Goal: Task Accomplishment & Management: Use online tool/utility

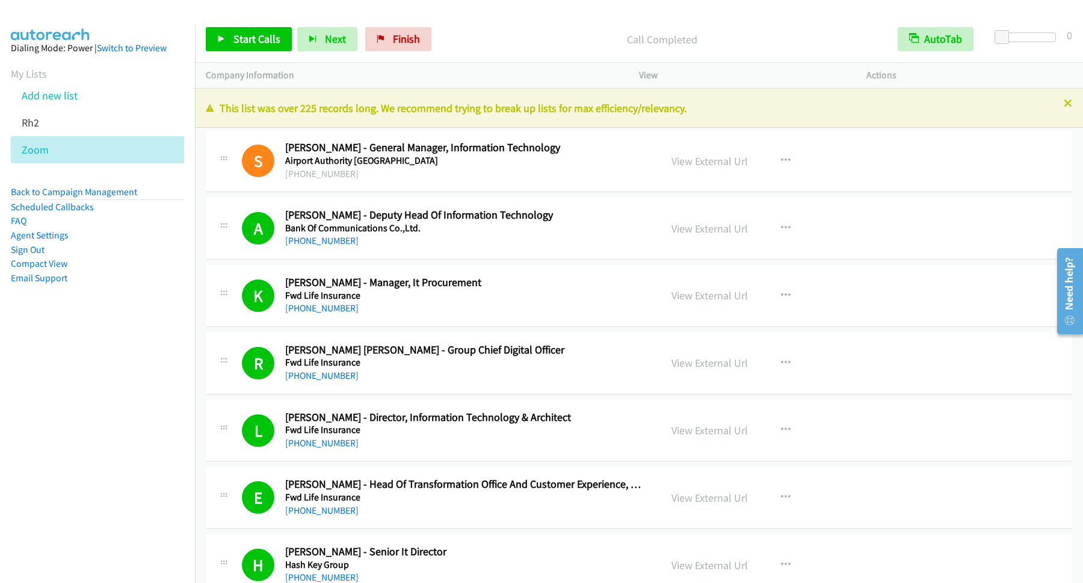
scroll to position [6662, 0]
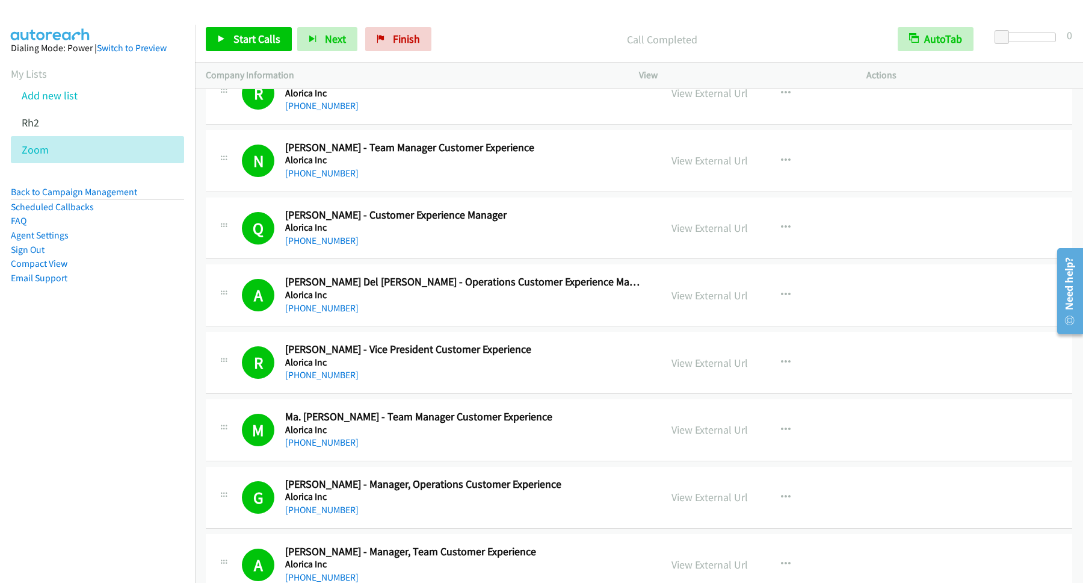
drag, startPoint x: 153, startPoint y: 355, endPoint x: 129, endPoint y: 253, distance: 104.5
click at [152, 355] on nav "Dialing Mode: Power | Switch to Preview My Lists Add new list Rh2 Zoom Back to …" at bounding box center [98, 316] width 196 height 583
click at [123, 195] on link "Back to Campaign Management" at bounding box center [74, 191] width 126 height 11
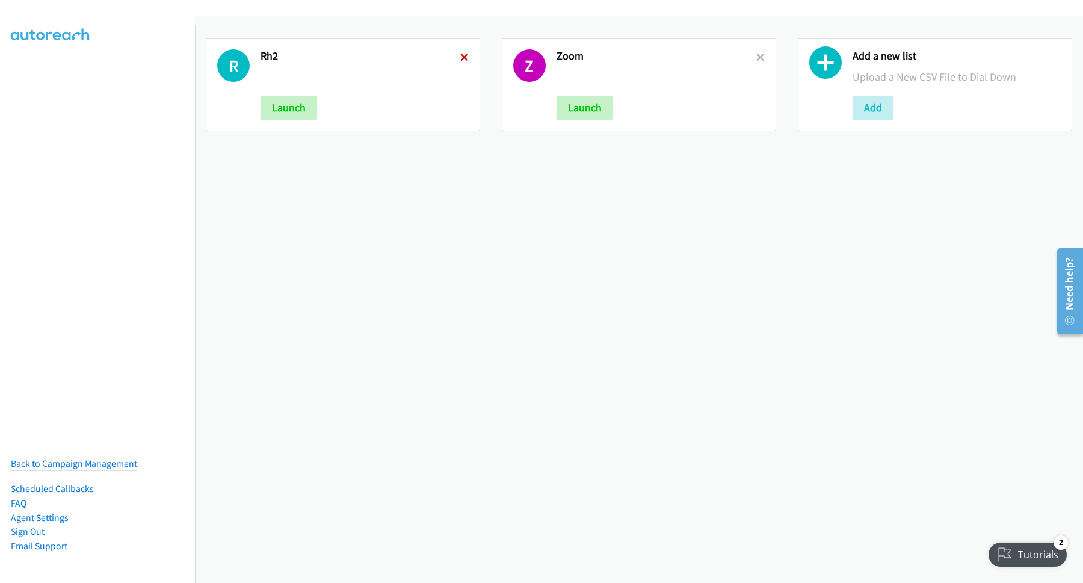
click at [463, 60] on icon at bounding box center [464, 58] width 8 height 8
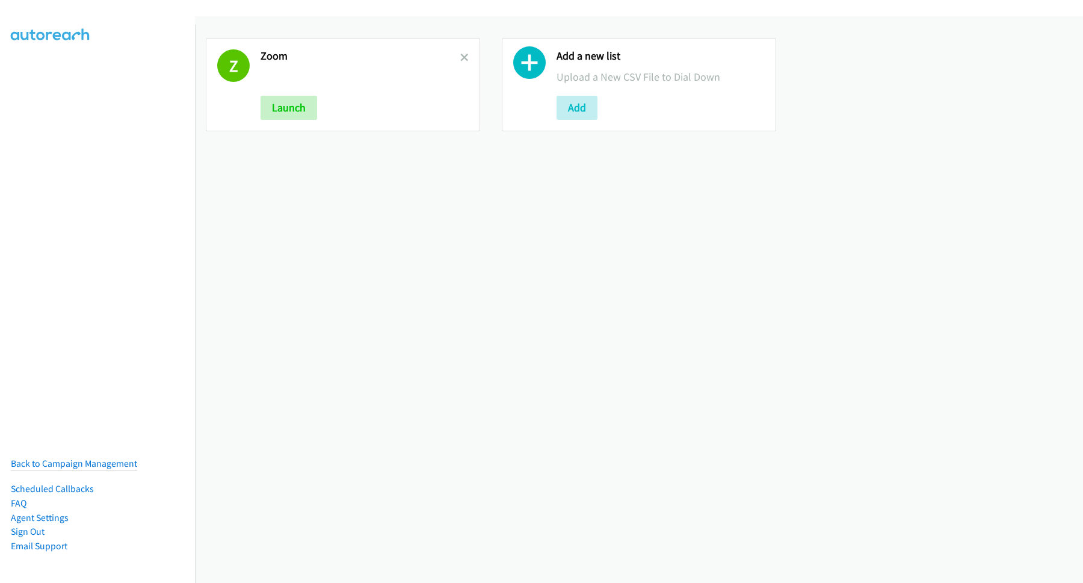
click at [463, 60] on icon at bounding box center [464, 58] width 8 height 8
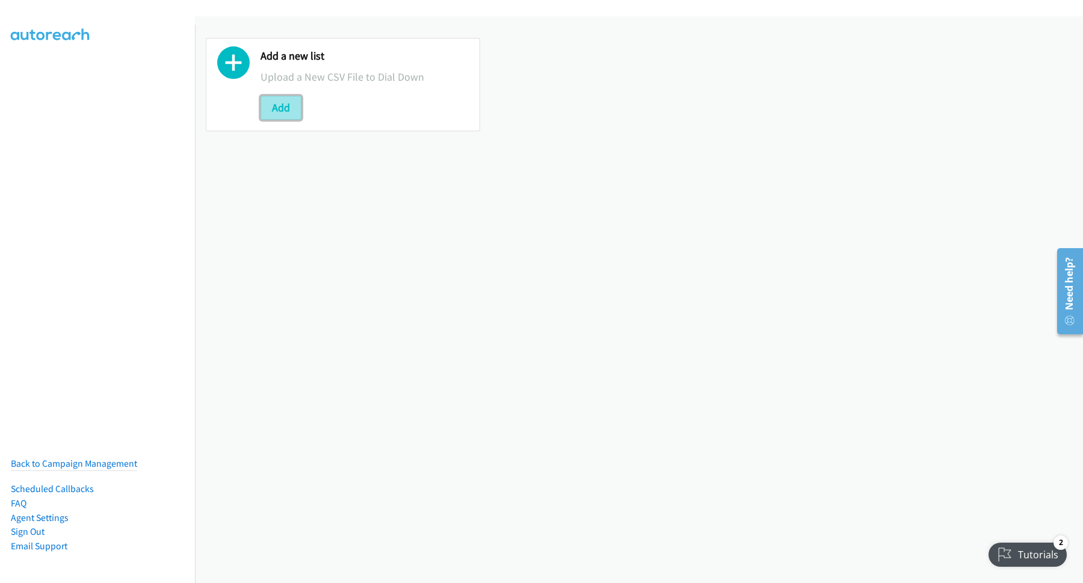
click at [283, 105] on button "Add" at bounding box center [281, 108] width 41 height 24
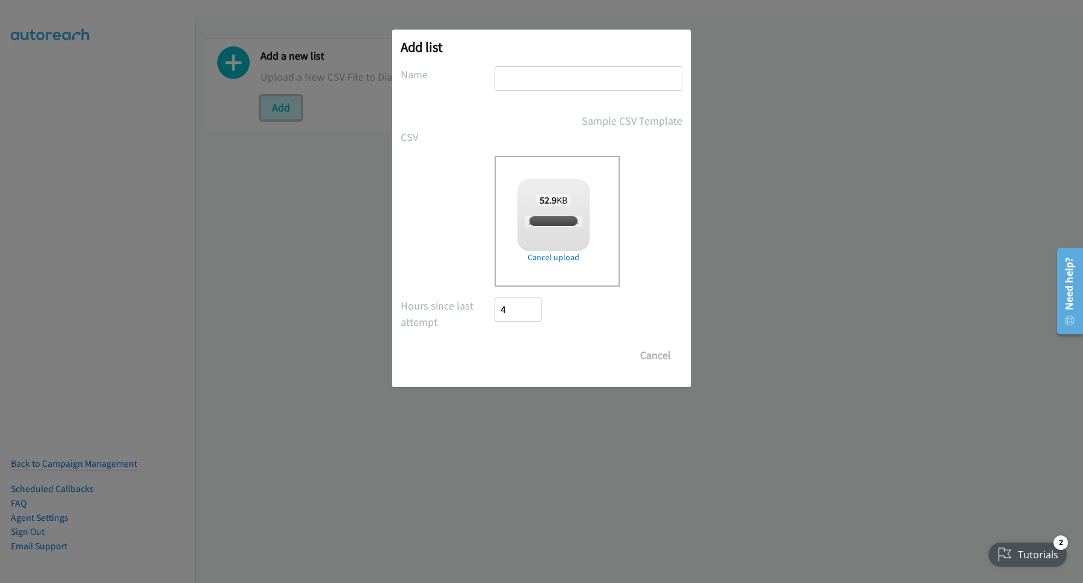
checkbox input "true"
click at [564, 77] on input "text" at bounding box center [589, 78] width 188 height 25
type input "net"
click at [539, 362] on input "Save List" at bounding box center [526, 355] width 63 height 24
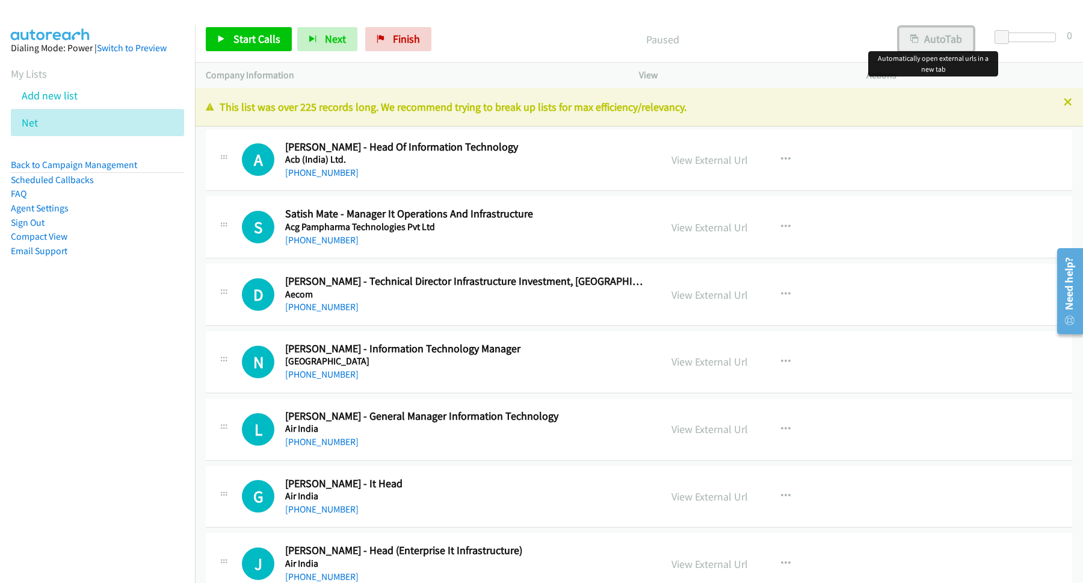
click at [929, 46] on button "AutoTab" at bounding box center [936, 39] width 75 height 24
click at [580, 48] on p "Paused" at bounding box center [662, 39] width 428 height 16
click at [232, 34] on link "Start Calls" at bounding box center [249, 39] width 86 height 24
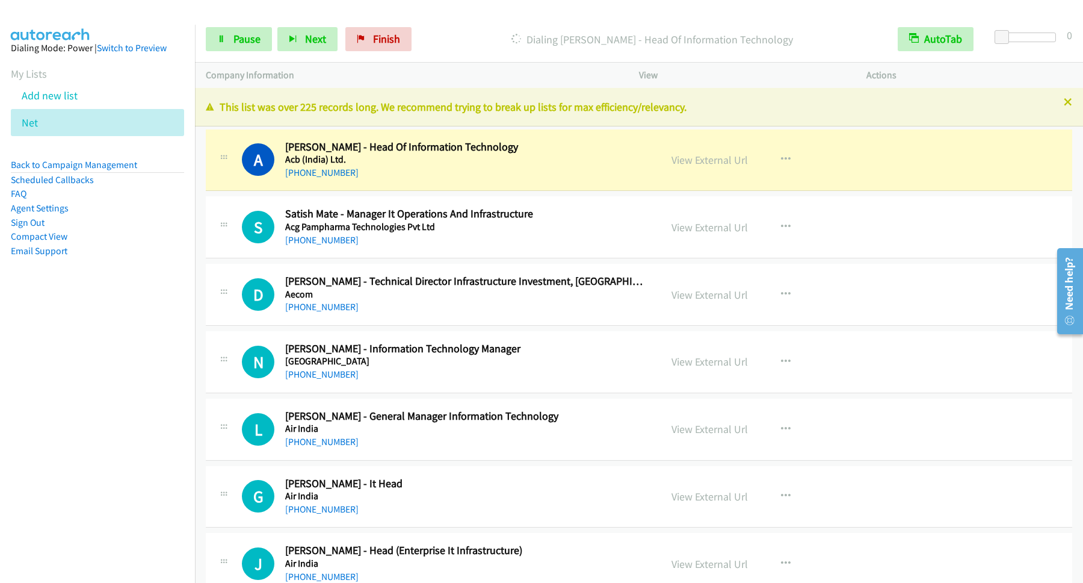
click at [241, 63] on div "Company Information" at bounding box center [411, 75] width 433 height 25
drag, startPoint x: 249, startPoint y: 49, endPoint x: 517, endPoint y: 105, distance: 274.2
click at [249, 50] on link "Pause" at bounding box center [239, 39] width 66 height 24
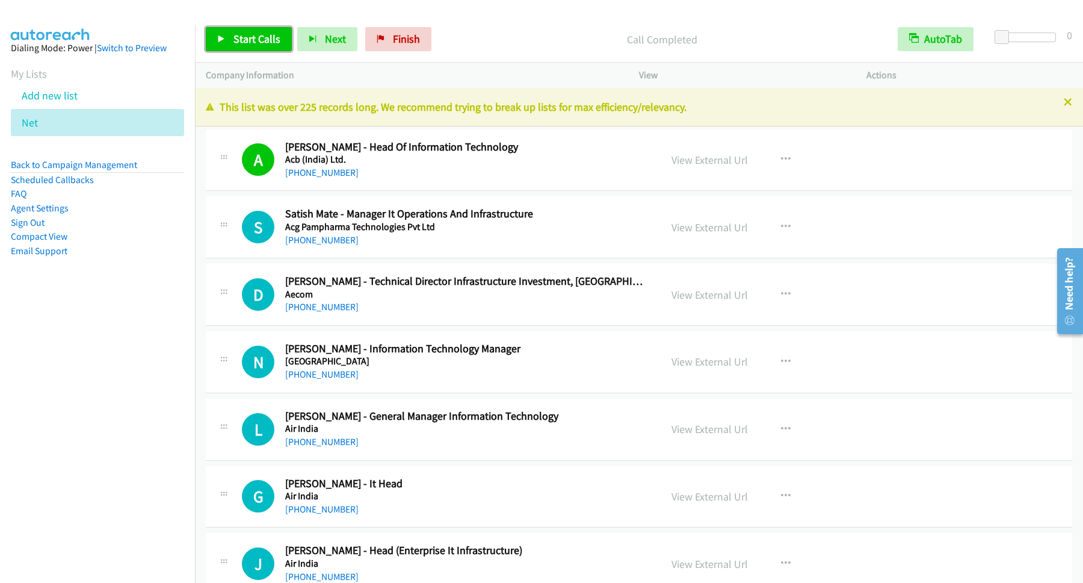
click at [274, 39] on span "Start Calls" at bounding box center [256, 39] width 47 height 14
click at [108, 522] on nav "Dialing Mode: Power | Switch to Preview My Lists Add new list Net Back to Campa…" at bounding box center [98, 316] width 196 height 583
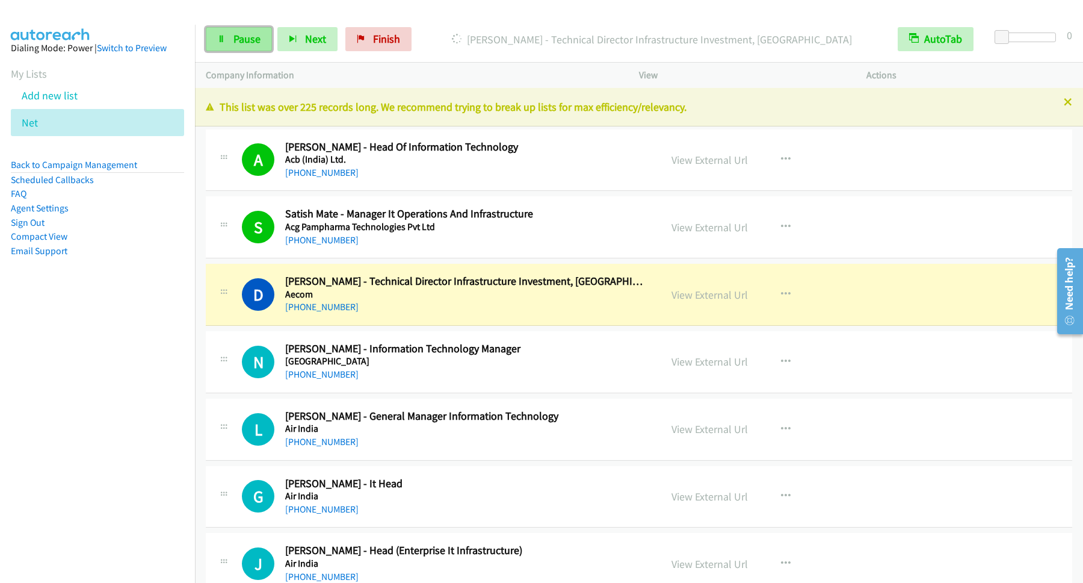
click at [238, 42] on span "Pause" at bounding box center [246, 39] width 27 height 14
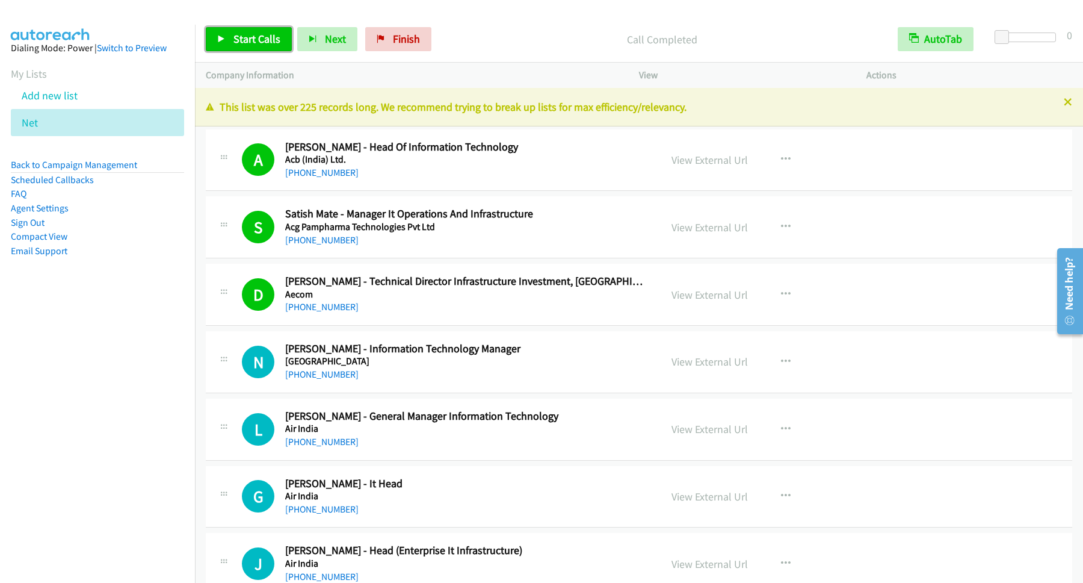
click at [247, 34] on span "Start Calls" at bounding box center [256, 39] width 47 height 14
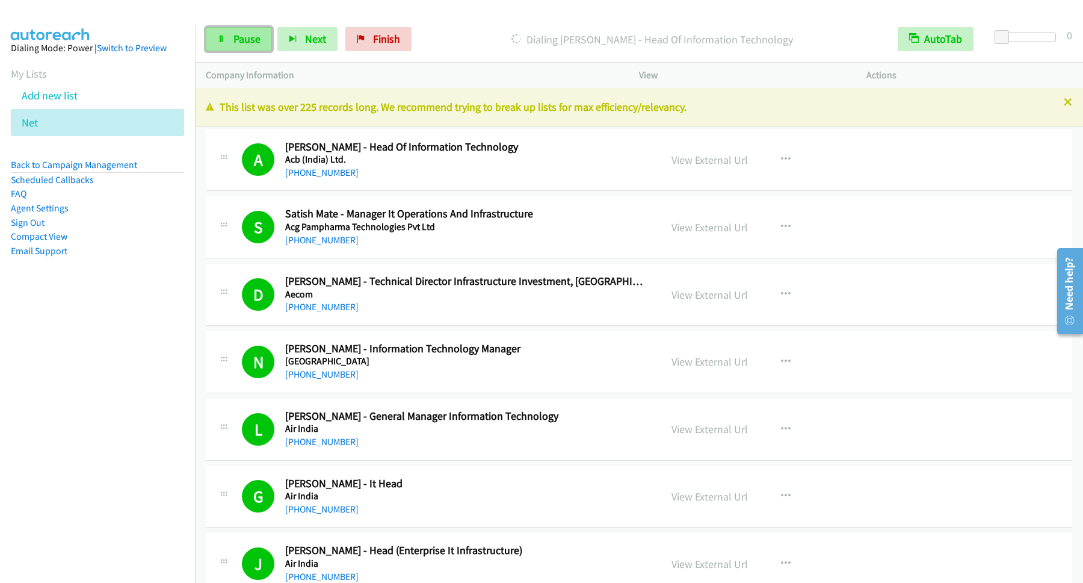
click at [207, 29] on link "Pause" at bounding box center [239, 39] width 66 height 24
click at [247, 36] on span "Start Calls" at bounding box center [256, 39] width 47 height 14
drag, startPoint x: 247, startPoint y: 39, endPoint x: 253, endPoint y: 24, distance: 15.4
click at [247, 40] on span "Pause" at bounding box center [246, 39] width 27 height 14
click at [243, 44] on span "Start Calls" at bounding box center [256, 39] width 47 height 14
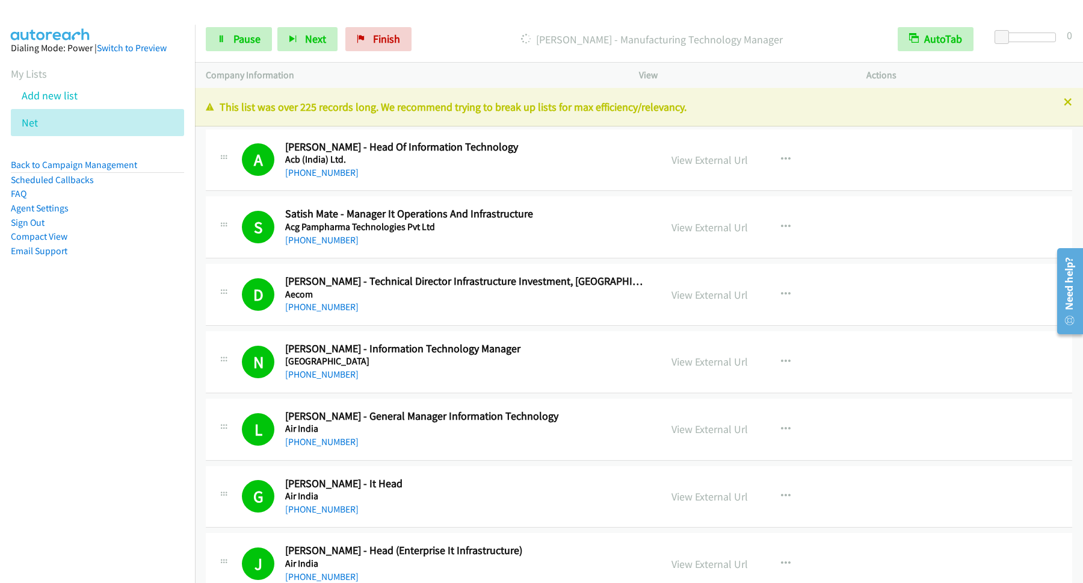
drag, startPoint x: 120, startPoint y: 385, endPoint x: 128, endPoint y: 395, distance: 12.8
click at [120, 386] on nav "Dialing Mode: Power | Switch to Preview My Lists Add new list Net Back to Campa…" at bounding box center [98, 316] width 196 height 583
click at [235, 29] on link "Pause" at bounding box center [239, 39] width 66 height 24
click at [235, 32] on link "Start Calls" at bounding box center [249, 39] width 86 height 24
click at [235, 32] on link "Pause" at bounding box center [239, 39] width 66 height 24
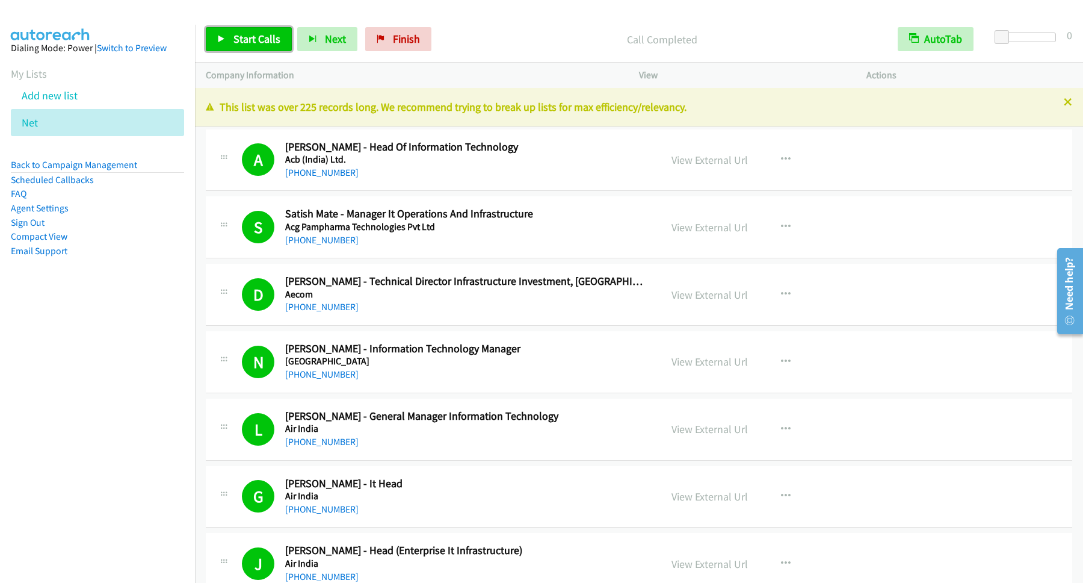
click at [280, 39] on span "Start Calls" at bounding box center [256, 39] width 47 height 14
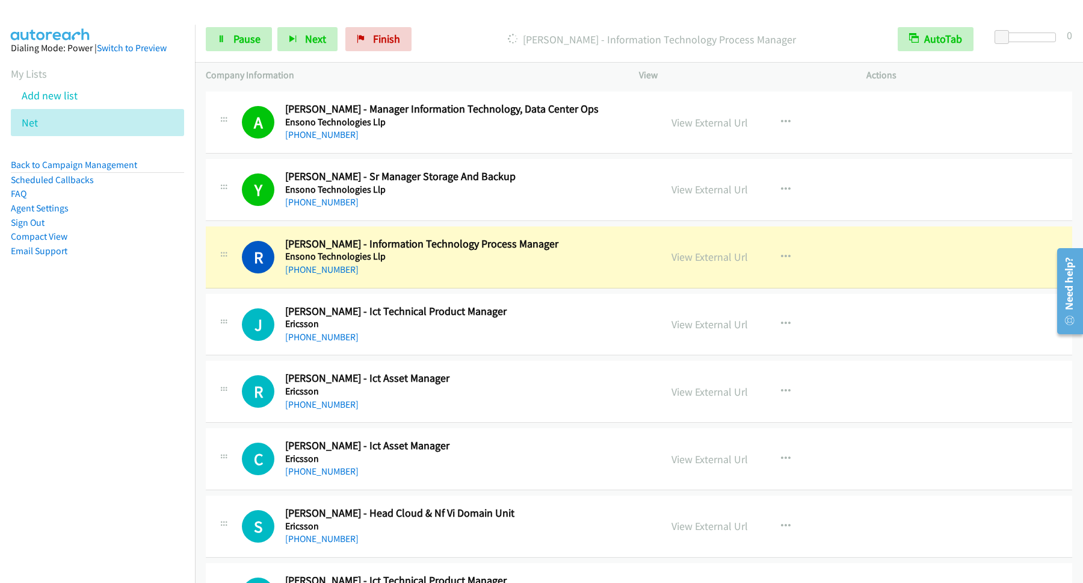
scroll to position [3737, 0]
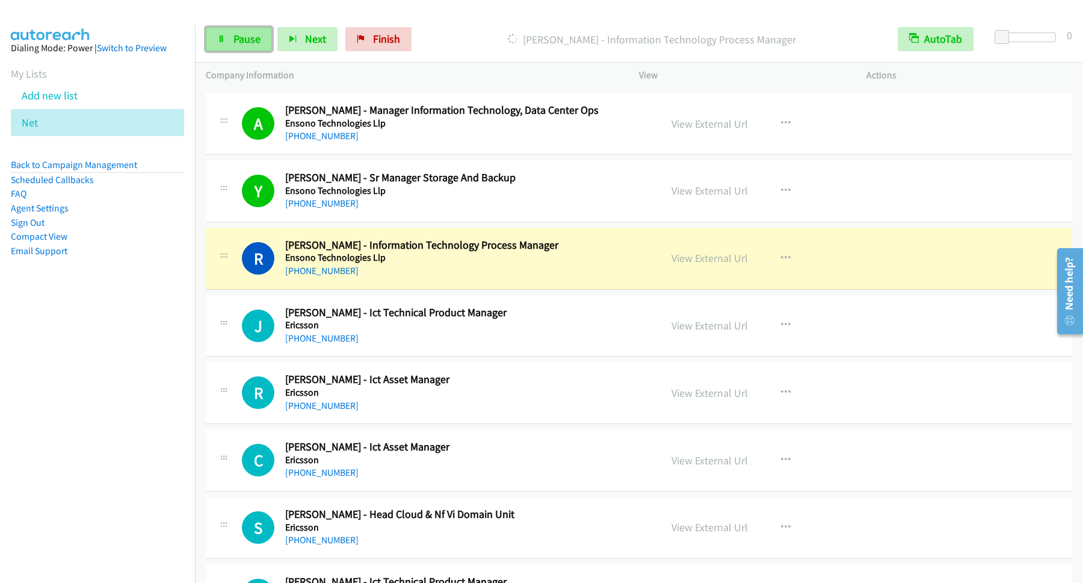
click at [256, 42] on span "Pause" at bounding box center [246, 39] width 27 height 14
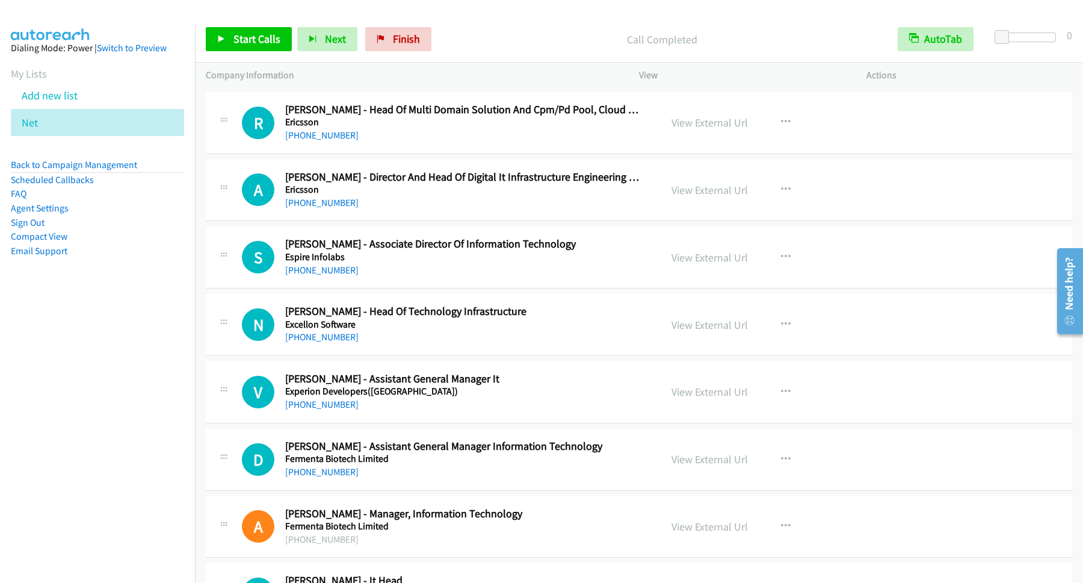
scroll to position [5362, 0]
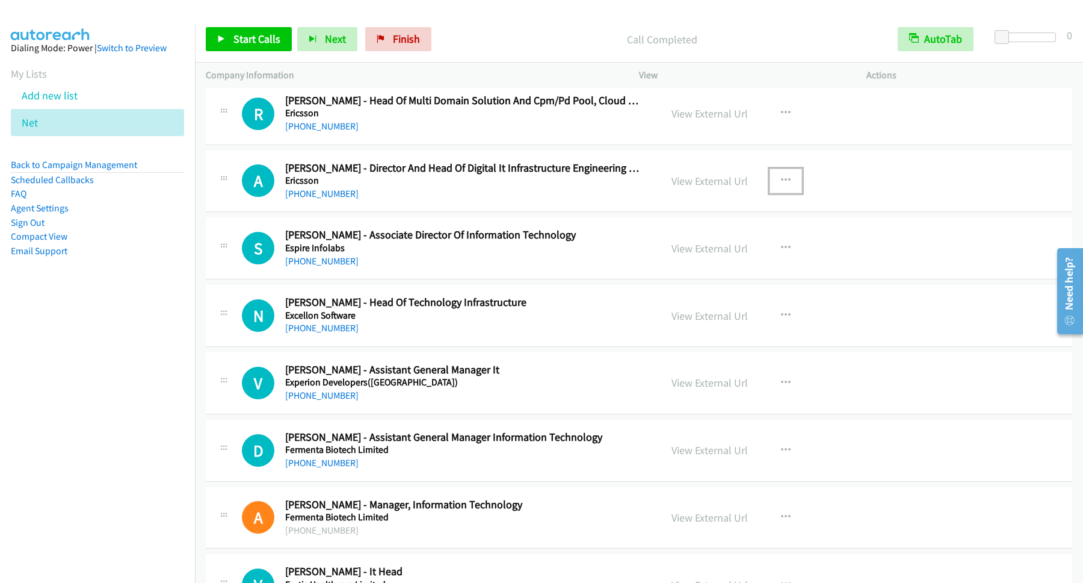
click at [781, 185] on icon "button" at bounding box center [786, 181] width 10 height 10
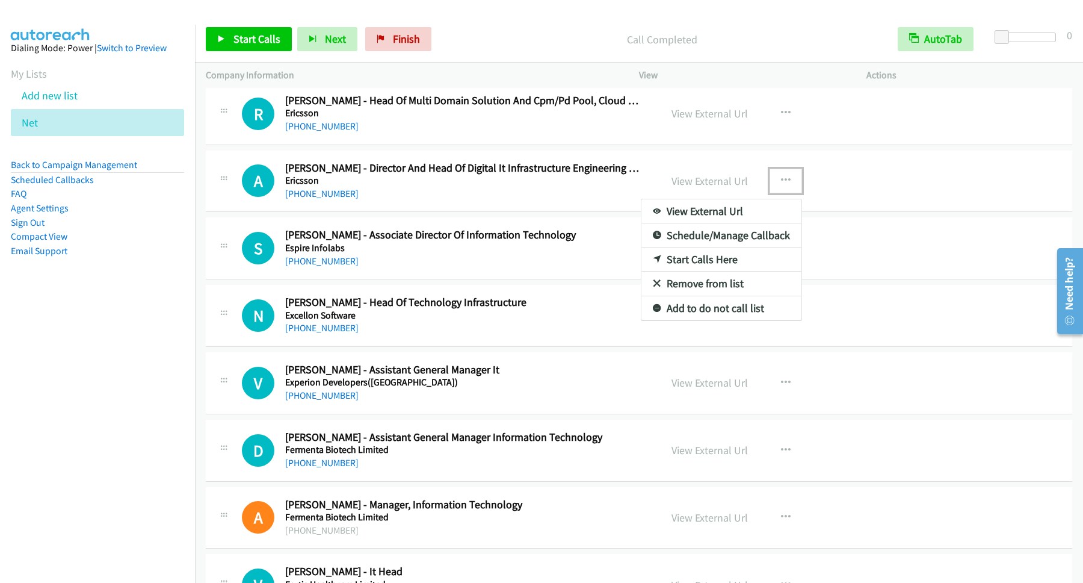
click at [722, 271] on link "Start Calls Here" at bounding box center [721, 259] width 160 height 24
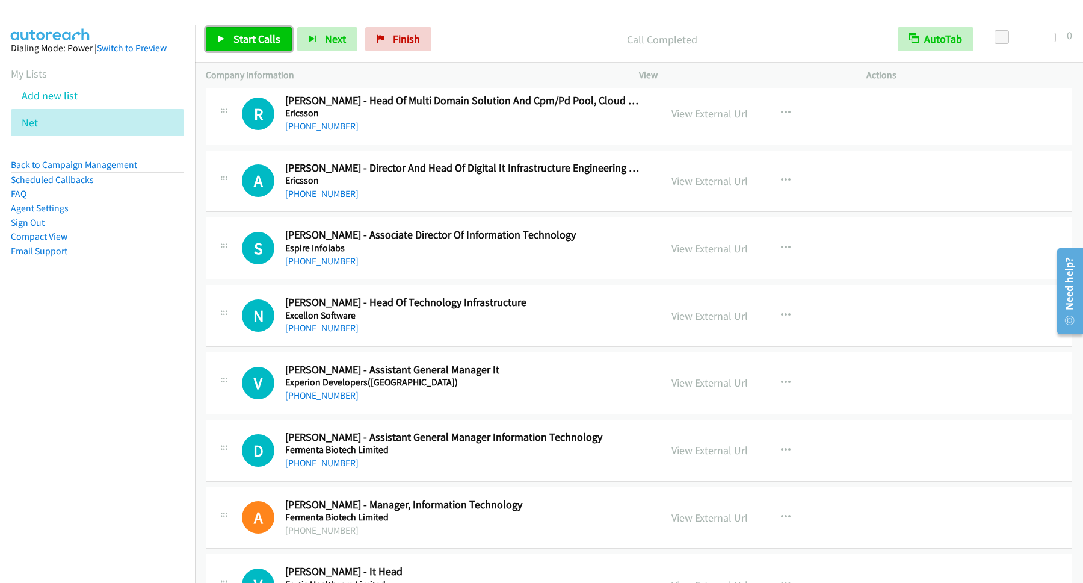
click at [271, 43] on span "Start Calls" at bounding box center [256, 39] width 47 height 14
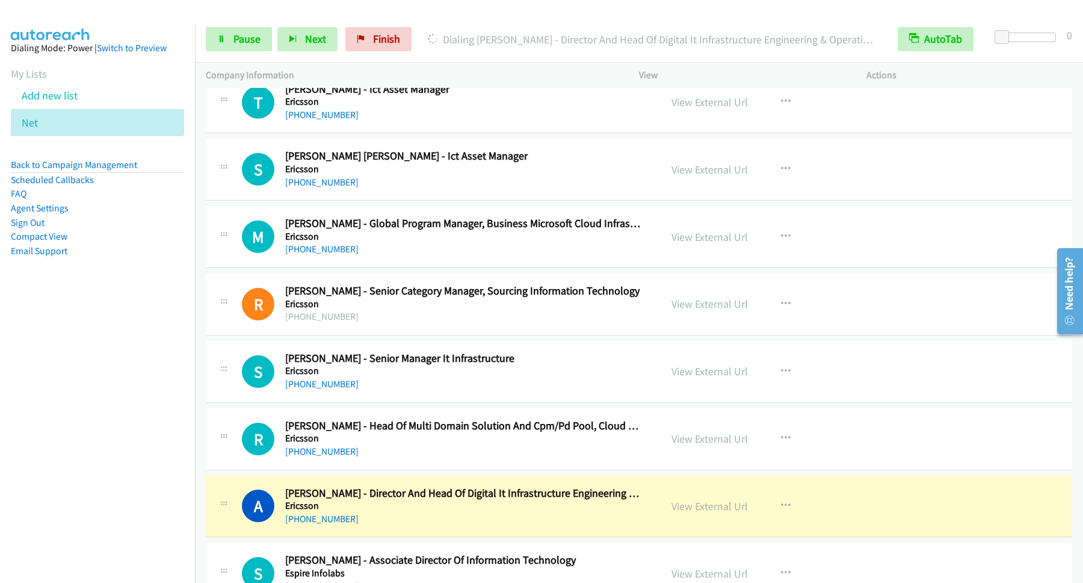
scroll to position [5199, 0]
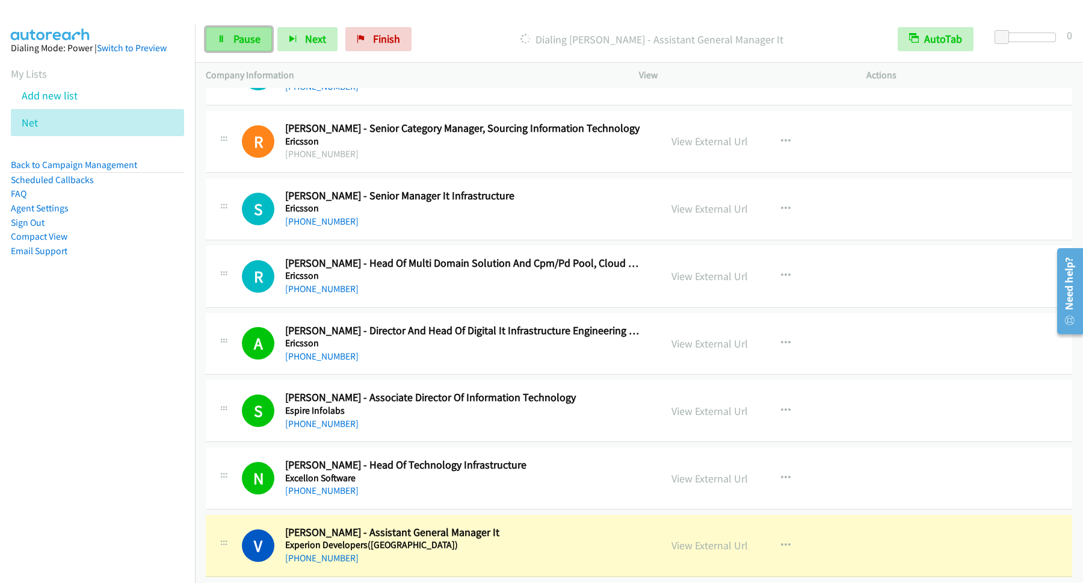
click at [250, 37] on span "Pause" at bounding box center [246, 39] width 27 height 14
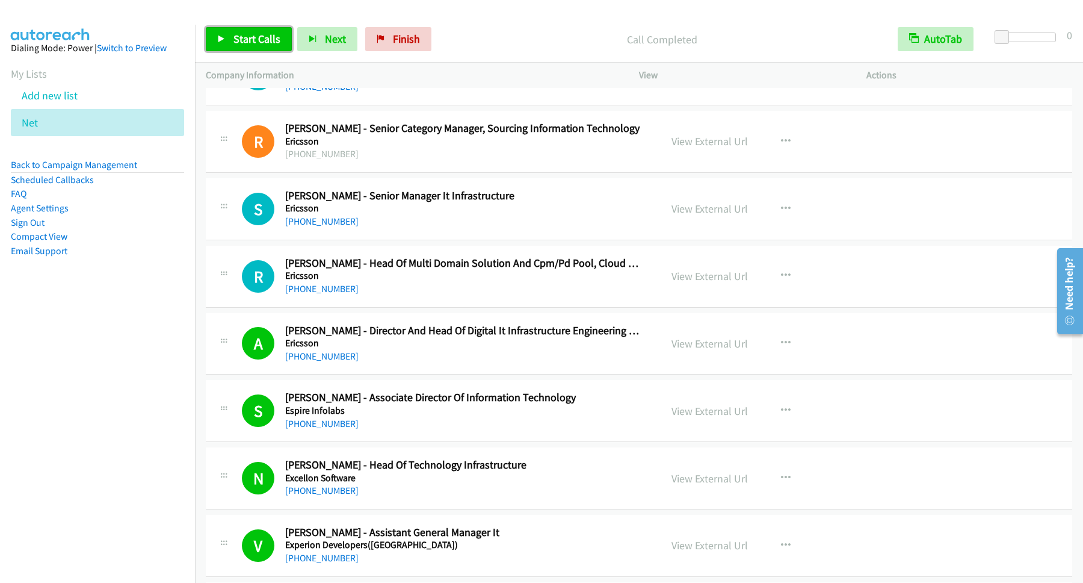
click at [255, 48] on link "Start Calls" at bounding box center [249, 39] width 86 height 24
click at [243, 42] on span "Pause" at bounding box center [246, 39] width 27 height 14
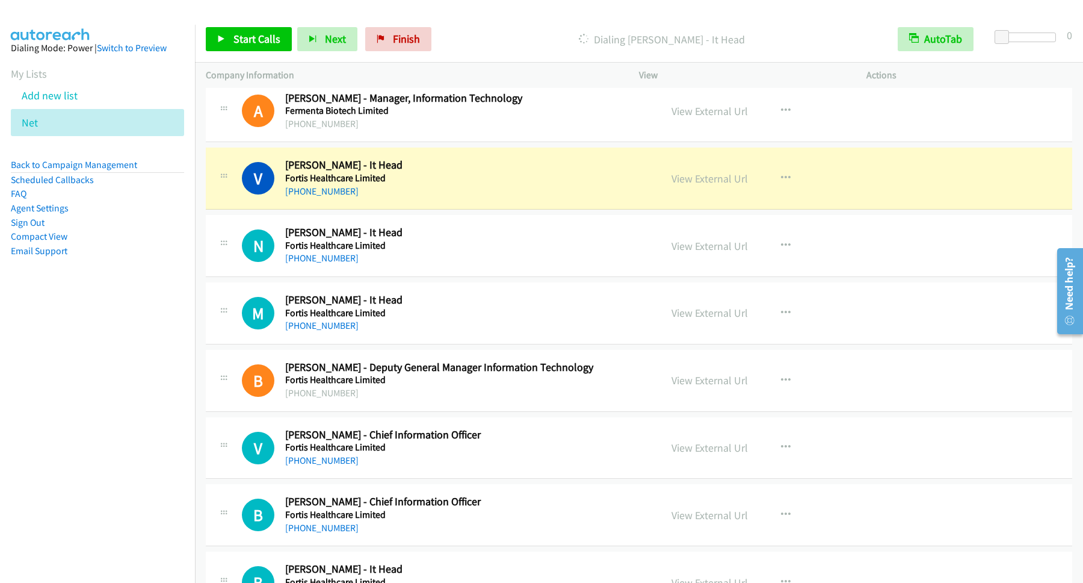
scroll to position [5687, 0]
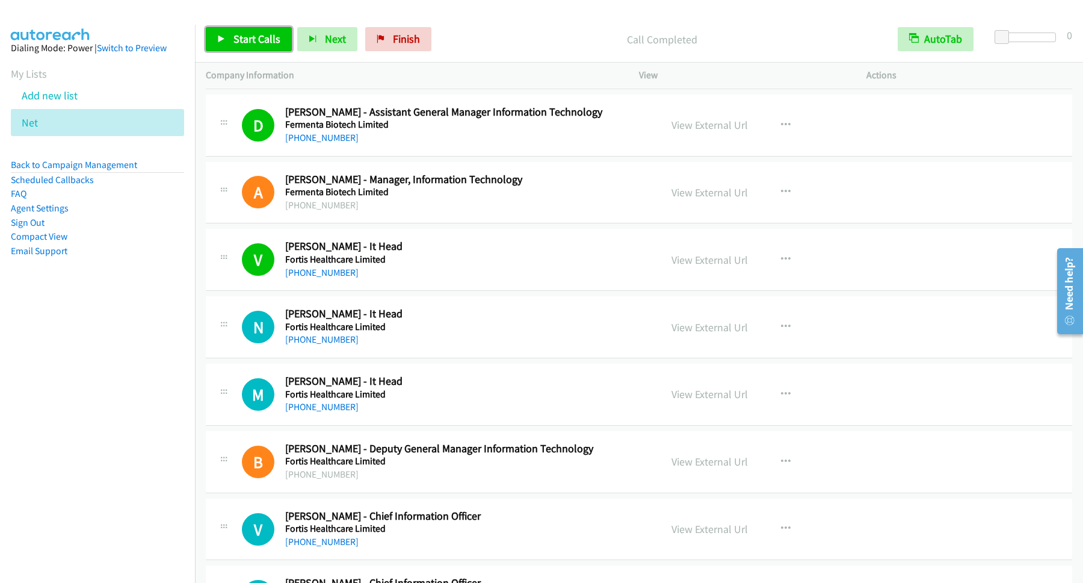
click at [240, 39] on span "Start Calls" at bounding box center [256, 39] width 47 height 14
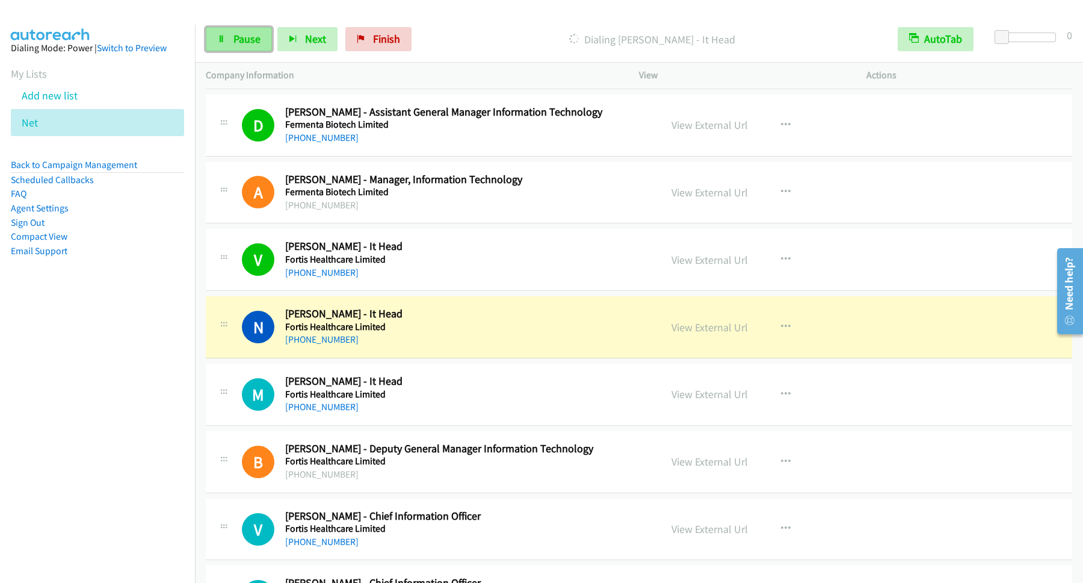
click at [244, 33] on span "Pause" at bounding box center [246, 39] width 27 height 14
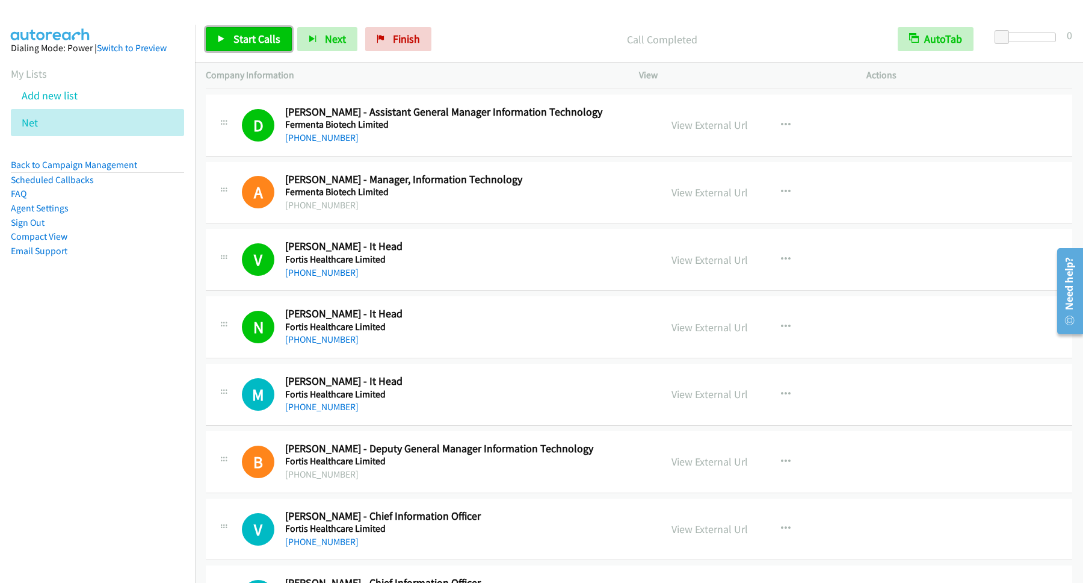
click at [250, 35] on span "Start Calls" at bounding box center [256, 39] width 47 height 14
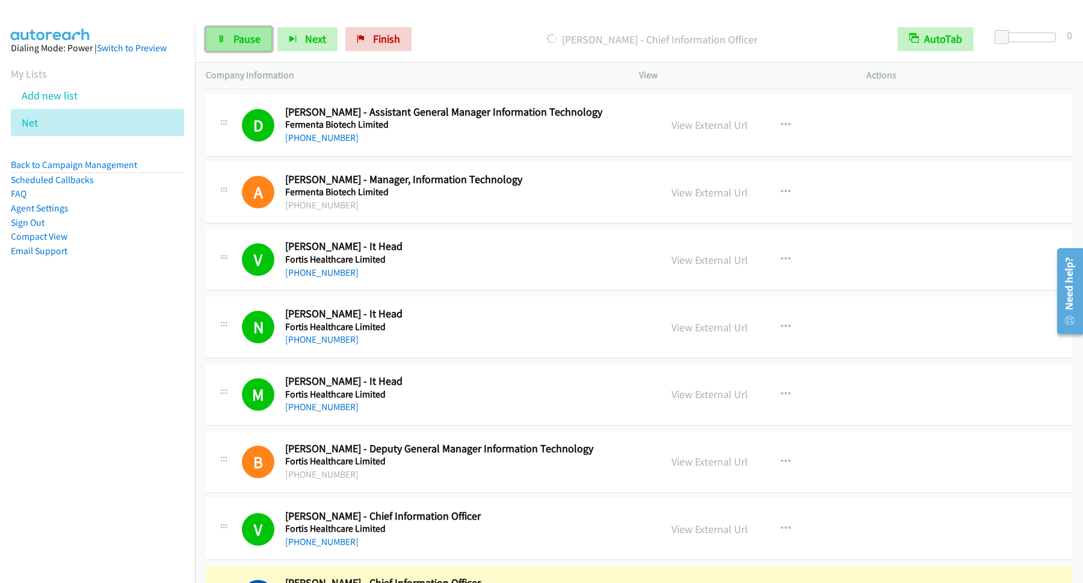
click at [233, 44] on link "Pause" at bounding box center [239, 39] width 66 height 24
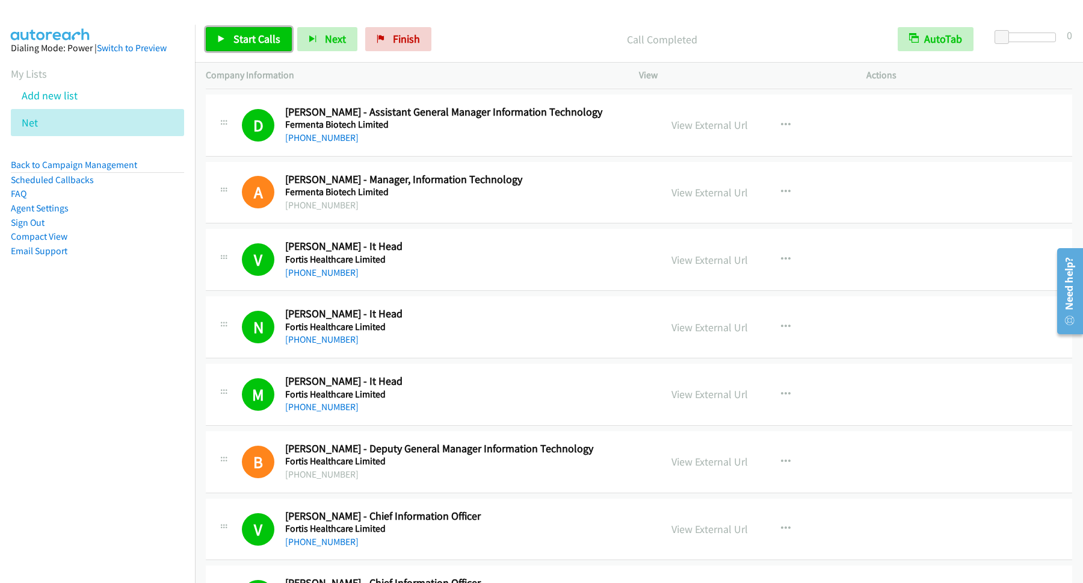
click at [241, 45] on span "Start Calls" at bounding box center [256, 39] width 47 height 14
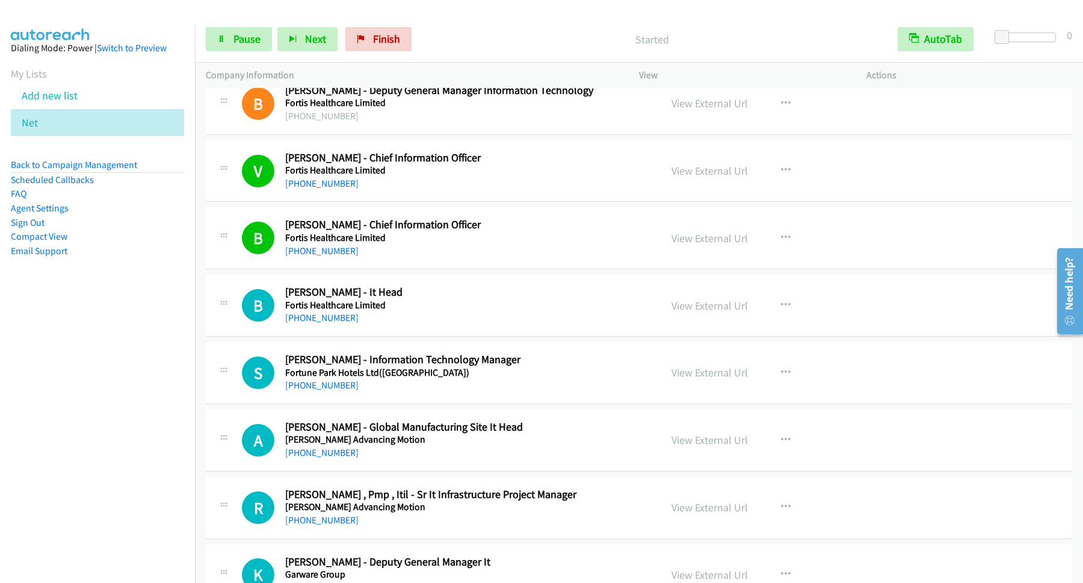
scroll to position [6012, 0]
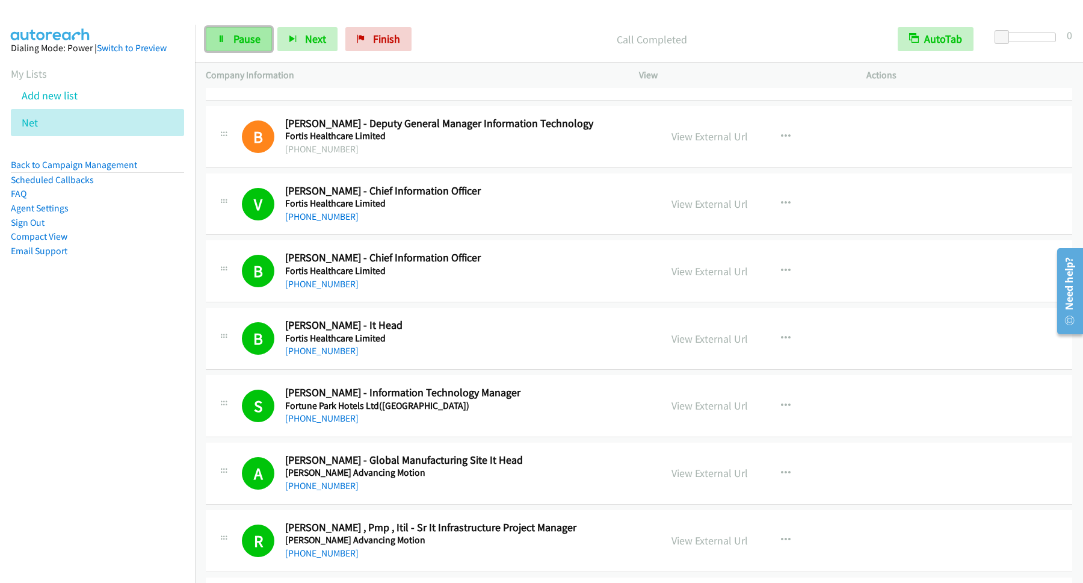
click at [249, 36] on span "Pause" at bounding box center [246, 39] width 27 height 14
click at [268, 36] on span "Start Calls" at bounding box center [256, 39] width 47 height 14
click at [246, 44] on span "Pause" at bounding box center [246, 39] width 27 height 14
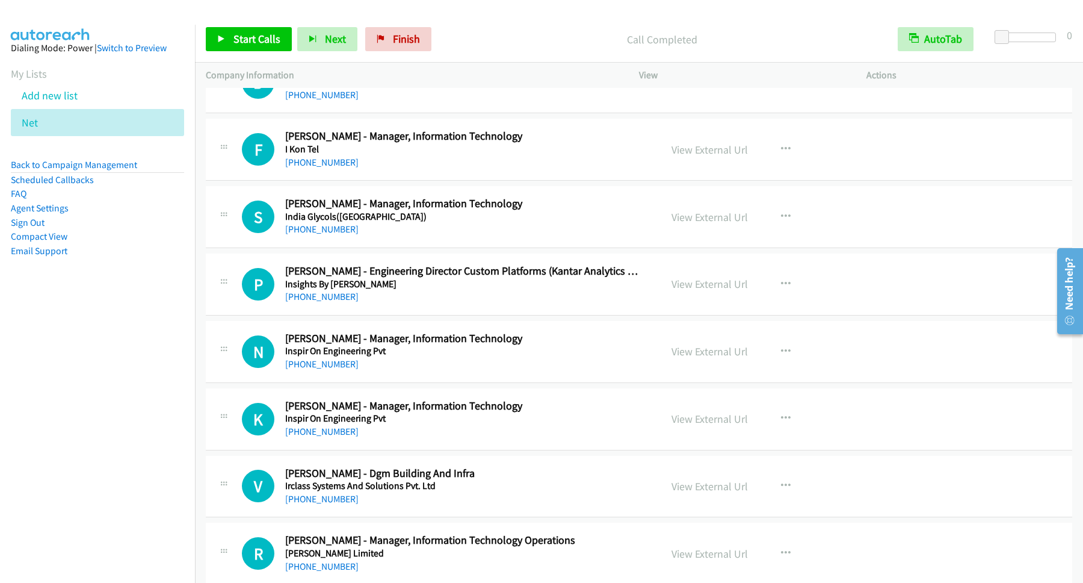
scroll to position [7799, 0]
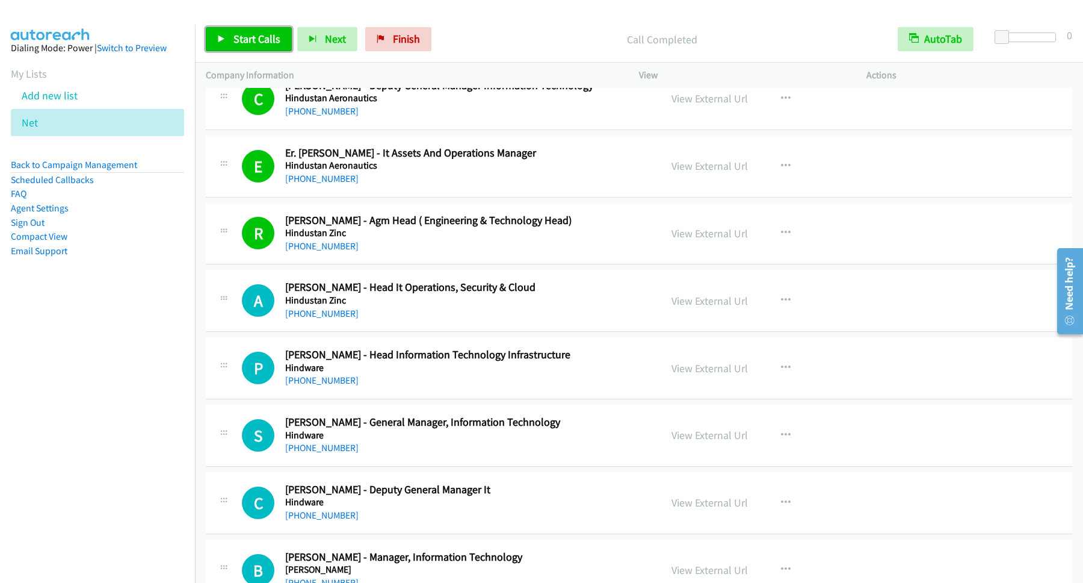
click at [265, 39] on span "Start Calls" at bounding box center [256, 39] width 47 height 14
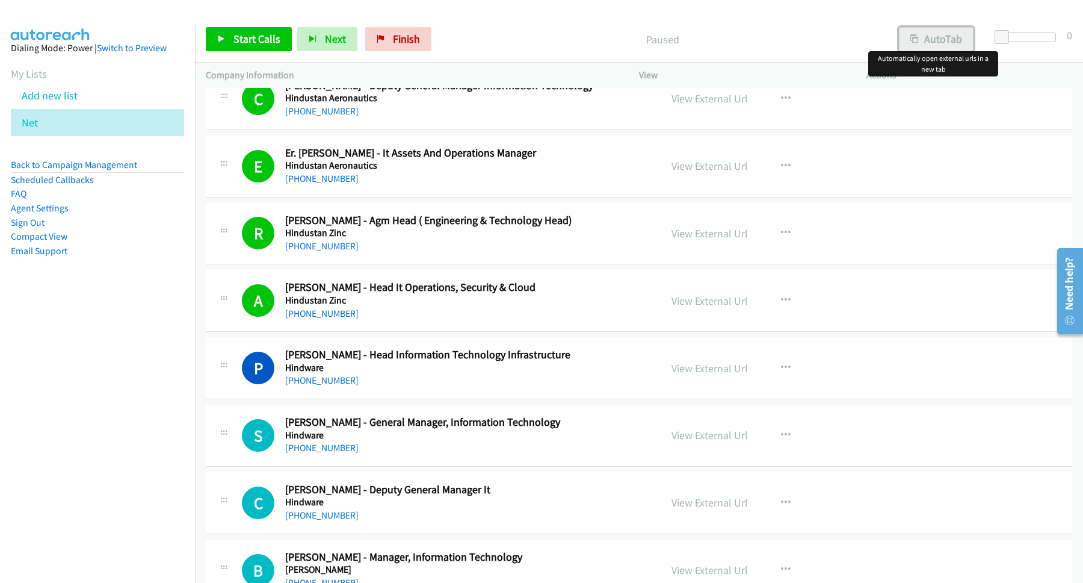
click at [919, 37] on button "AutoTab" at bounding box center [936, 39] width 75 height 24
click at [243, 39] on span "Start Calls" at bounding box center [256, 39] width 47 height 14
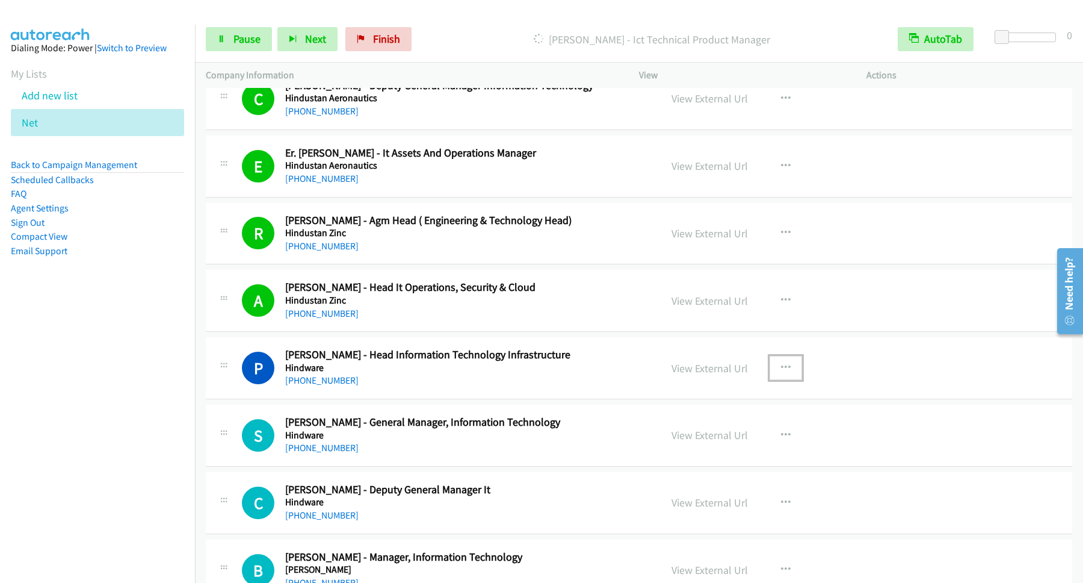
click at [785, 380] on button "button" at bounding box center [786, 368] width 32 height 24
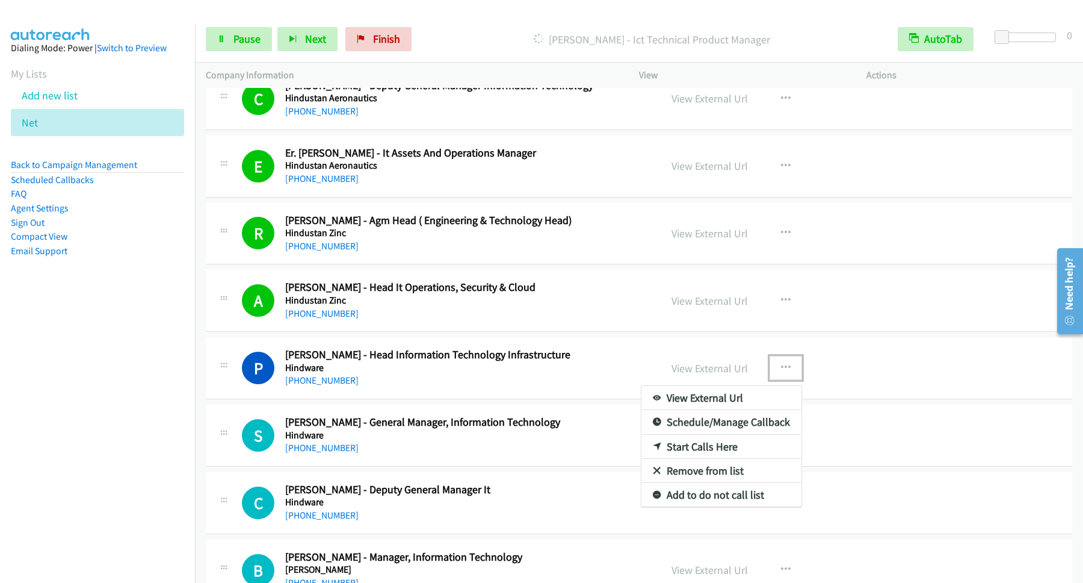
drag, startPoint x: 702, startPoint y: 463, endPoint x: 1073, endPoint y: 464, distance: 371.3
click at [702, 459] on link "Start Calls Here" at bounding box center [721, 446] width 160 height 24
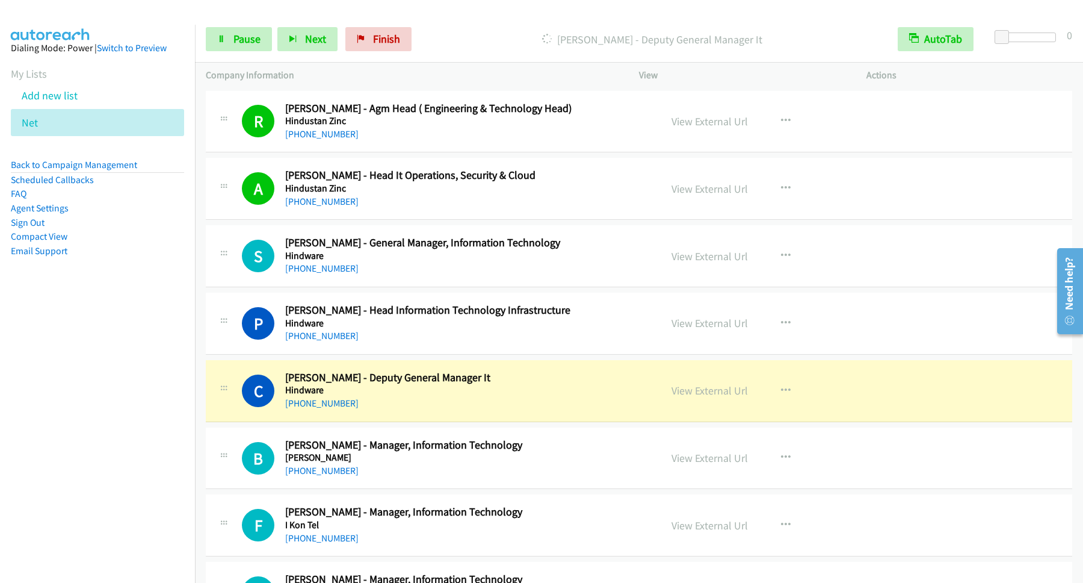
scroll to position [7961, 0]
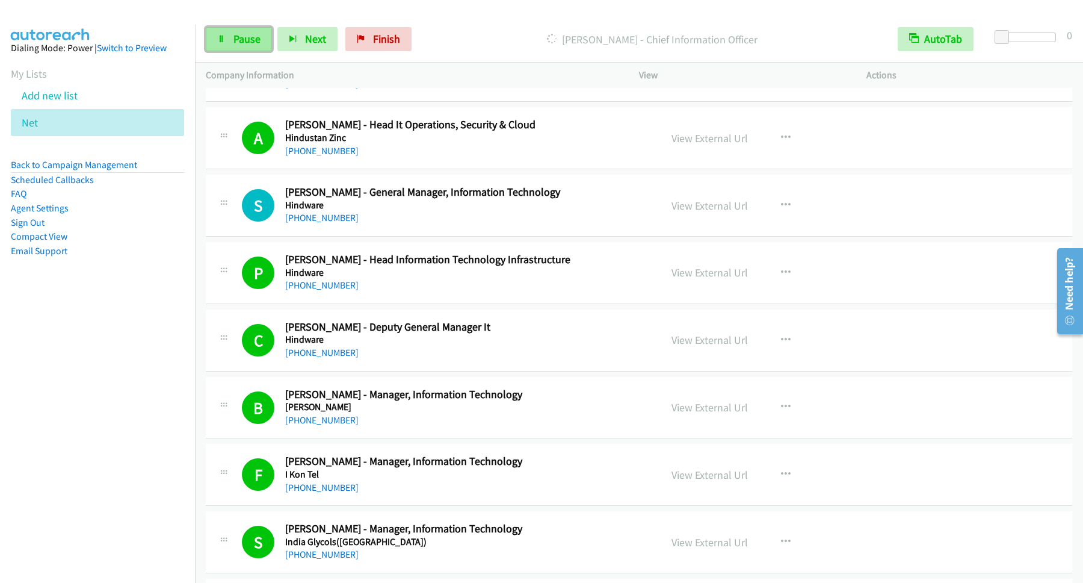
click at [219, 35] on link "Pause" at bounding box center [239, 39] width 66 height 24
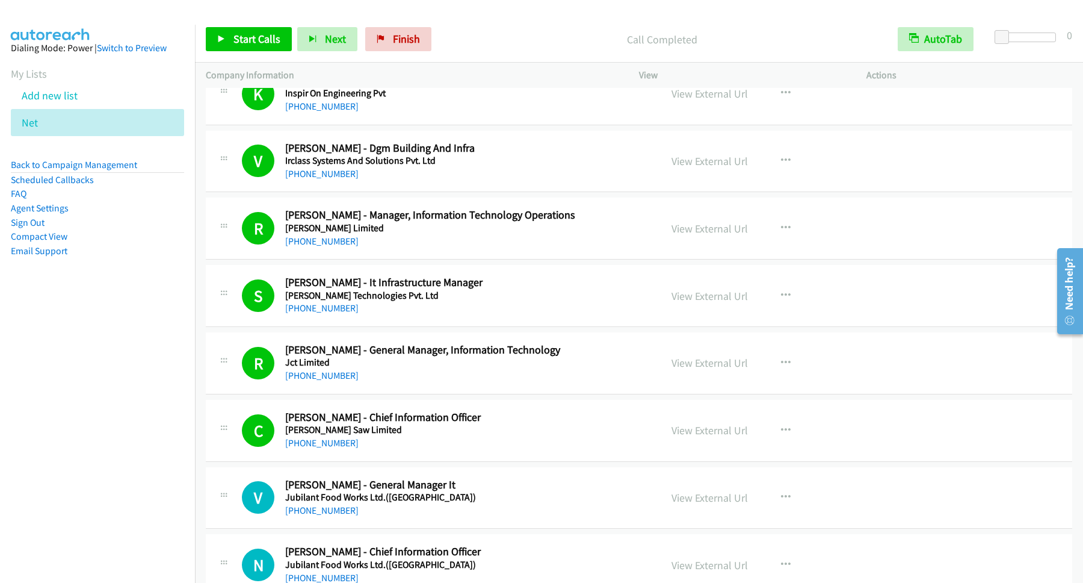
click at [259, 26] on div "Start Calls Pause Next Finish Call Completed AutoTab AutoTab 0" at bounding box center [639, 39] width 888 height 46
click at [259, 36] on span "Start Calls" at bounding box center [256, 39] width 47 height 14
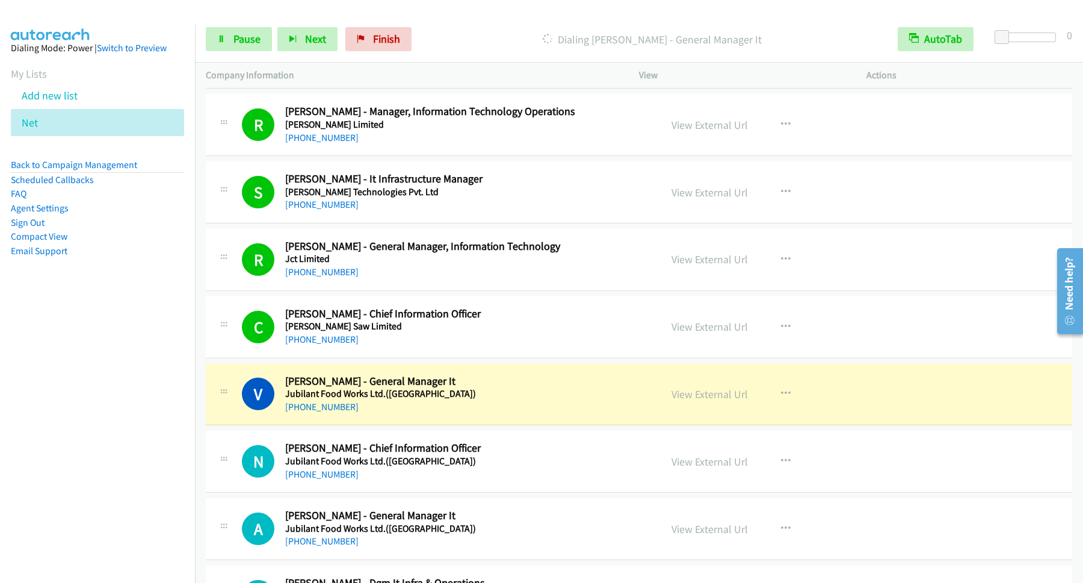
scroll to position [8774, 0]
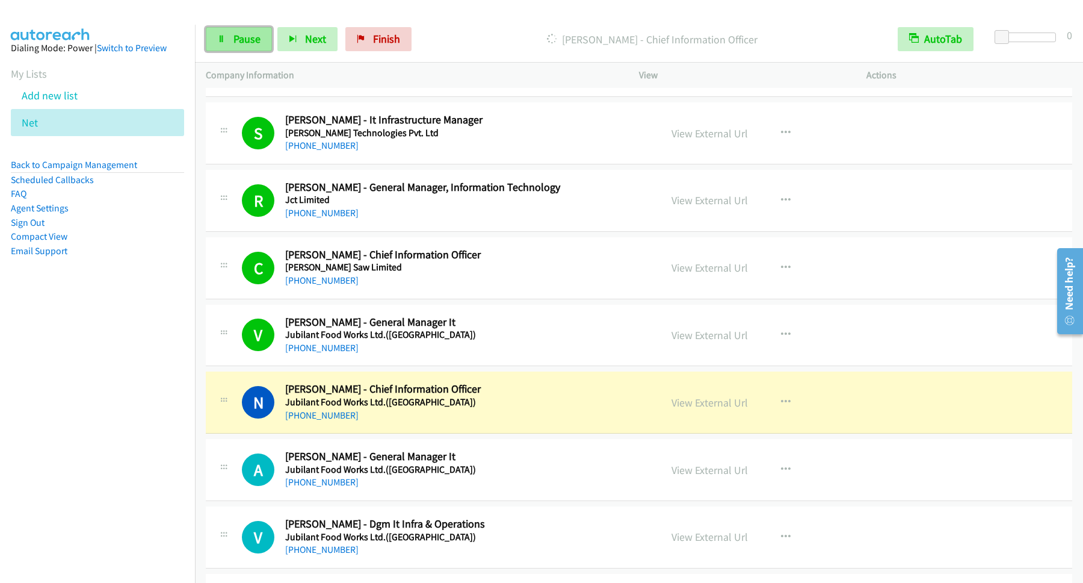
drag, startPoint x: 232, startPoint y: 36, endPoint x: 252, endPoint y: 39, distance: 19.5
click at [233, 39] on link "Pause" at bounding box center [239, 39] width 66 height 24
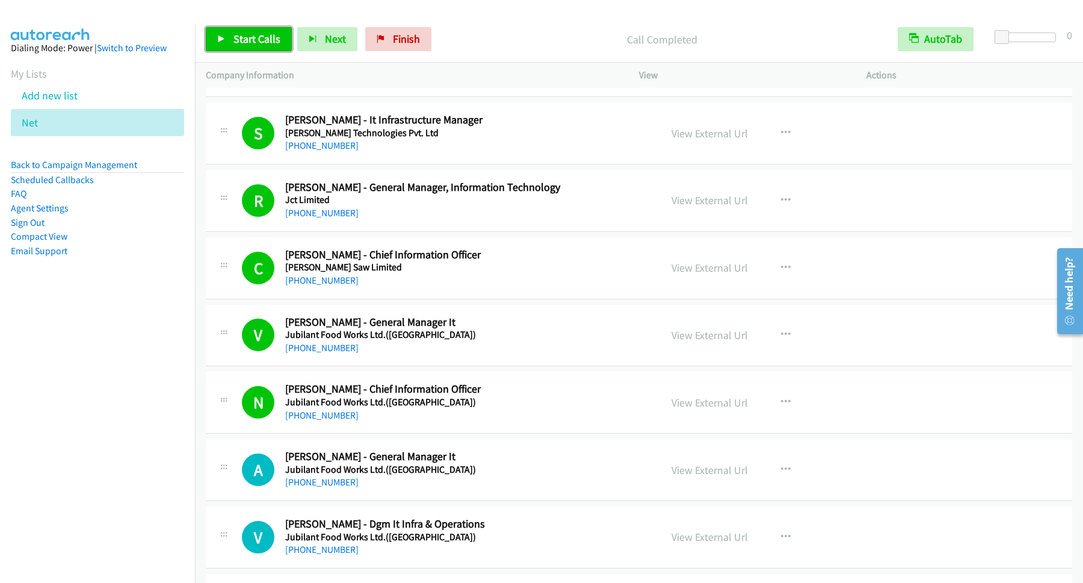
click at [255, 31] on link "Start Calls" at bounding box center [249, 39] width 86 height 24
click at [249, 36] on span "Pause" at bounding box center [246, 39] width 27 height 14
click at [273, 34] on span "Start Calls" at bounding box center [256, 39] width 47 height 14
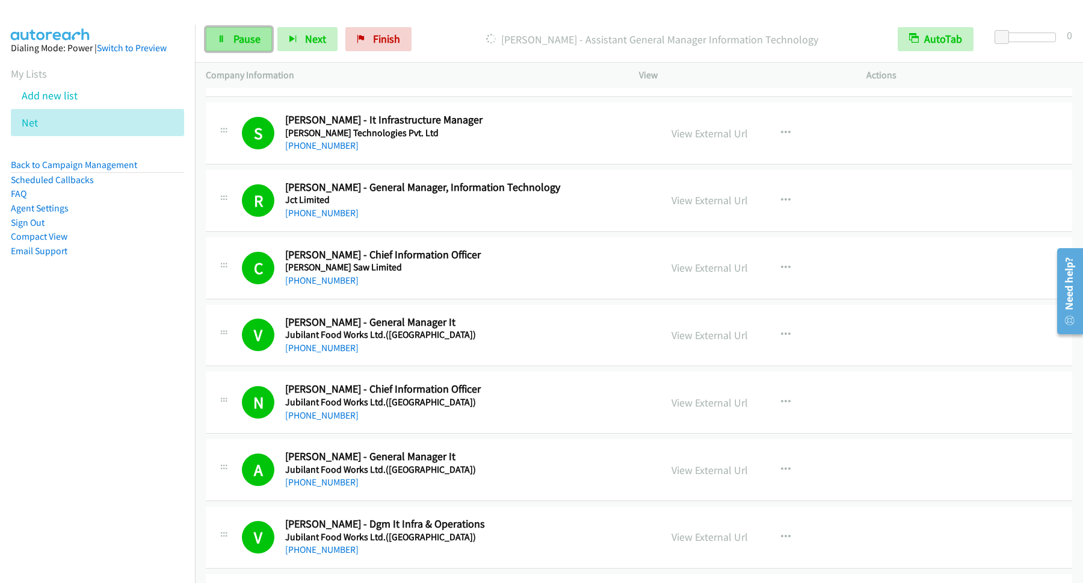
click at [253, 40] on span "Pause" at bounding box center [246, 39] width 27 height 14
click at [268, 29] on link "Start Calls" at bounding box center [249, 39] width 86 height 24
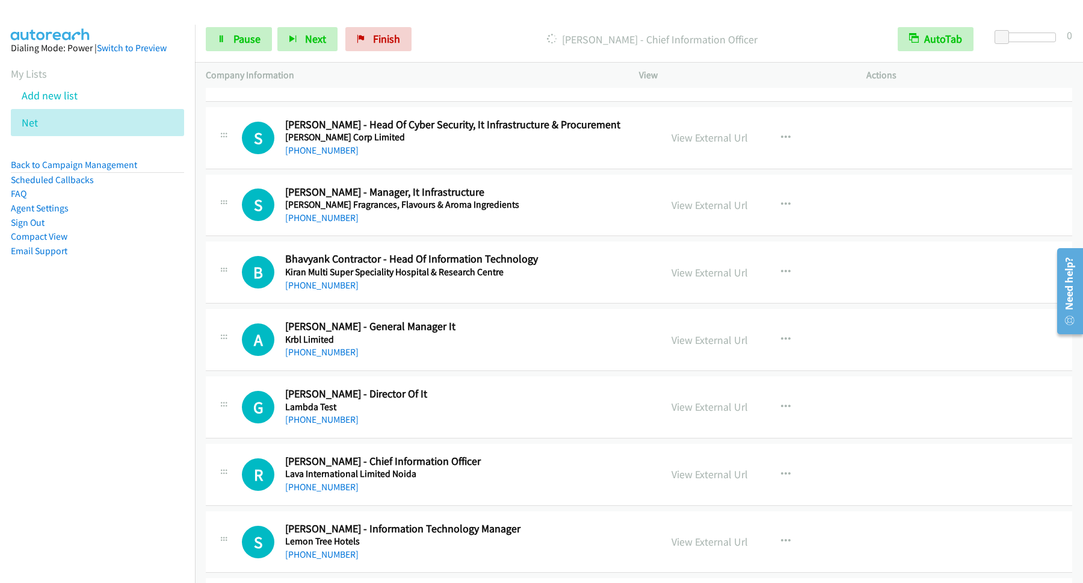
scroll to position [10074, 0]
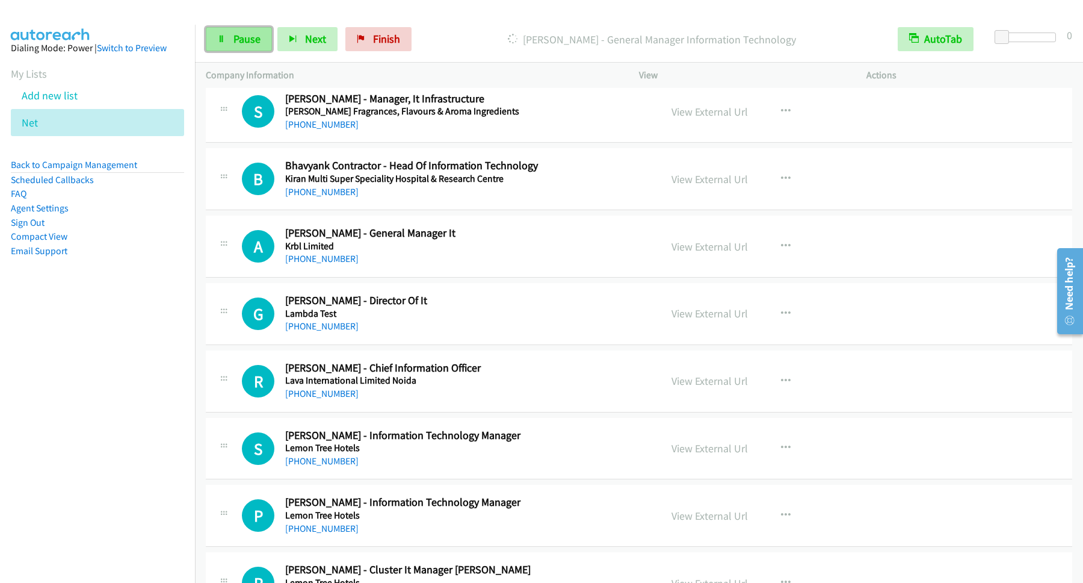
click at [234, 39] on span "Pause" at bounding box center [246, 39] width 27 height 14
click at [276, 32] on link "Start Calls" at bounding box center [249, 39] width 86 height 24
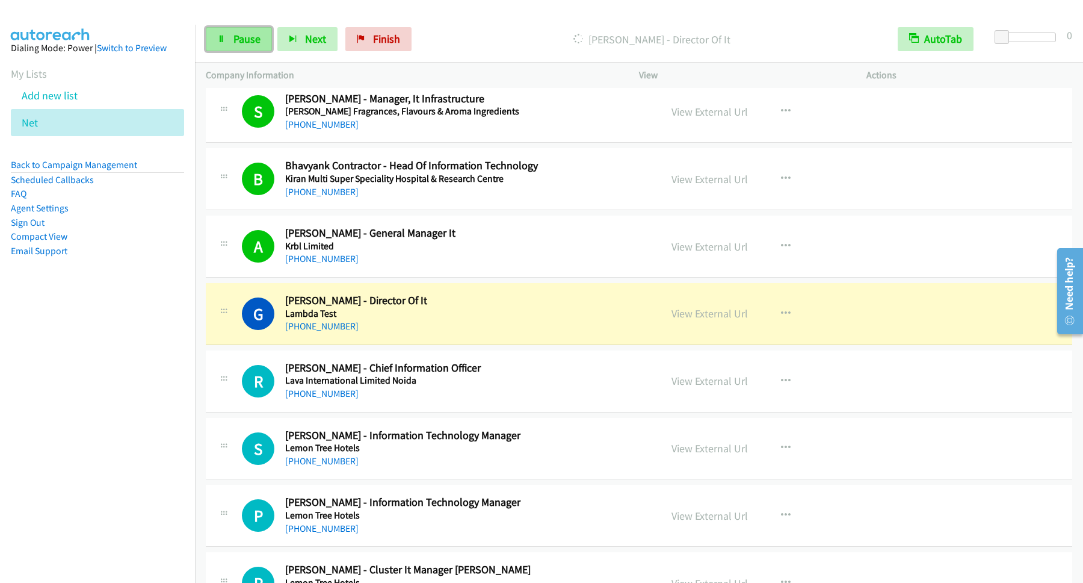
click at [264, 45] on link "Pause" at bounding box center [239, 39] width 66 height 24
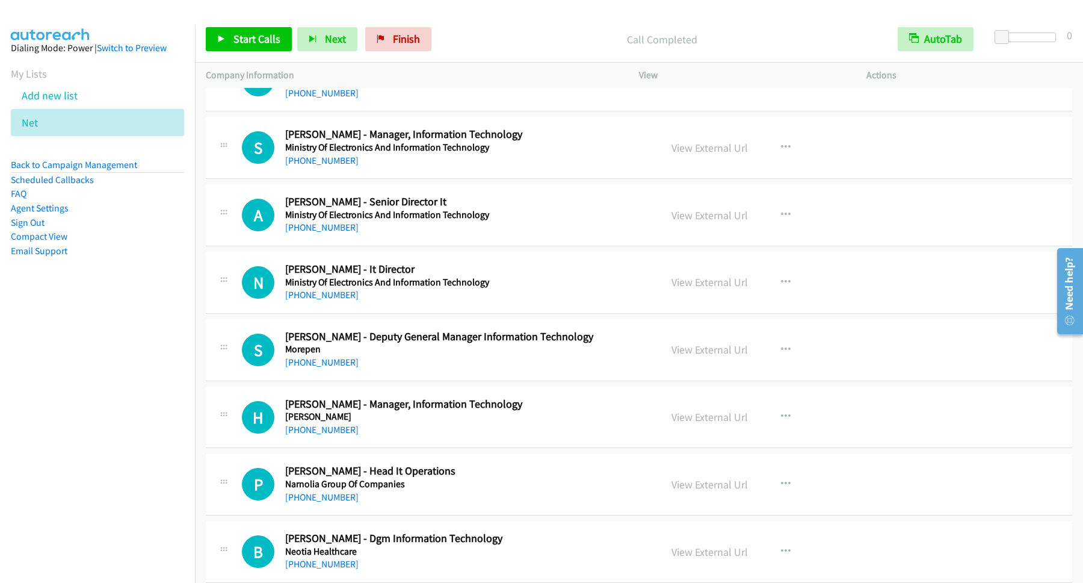
scroll to position [11211, 0]
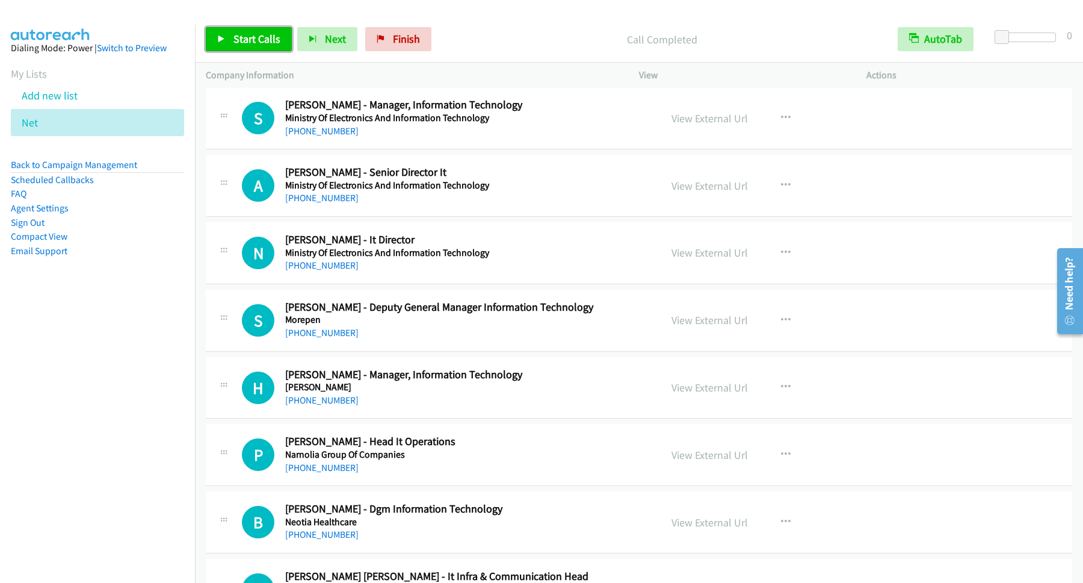
click at [264, 45] on span "Start Calls" at bounding box center [256, 39] width 47 height 14
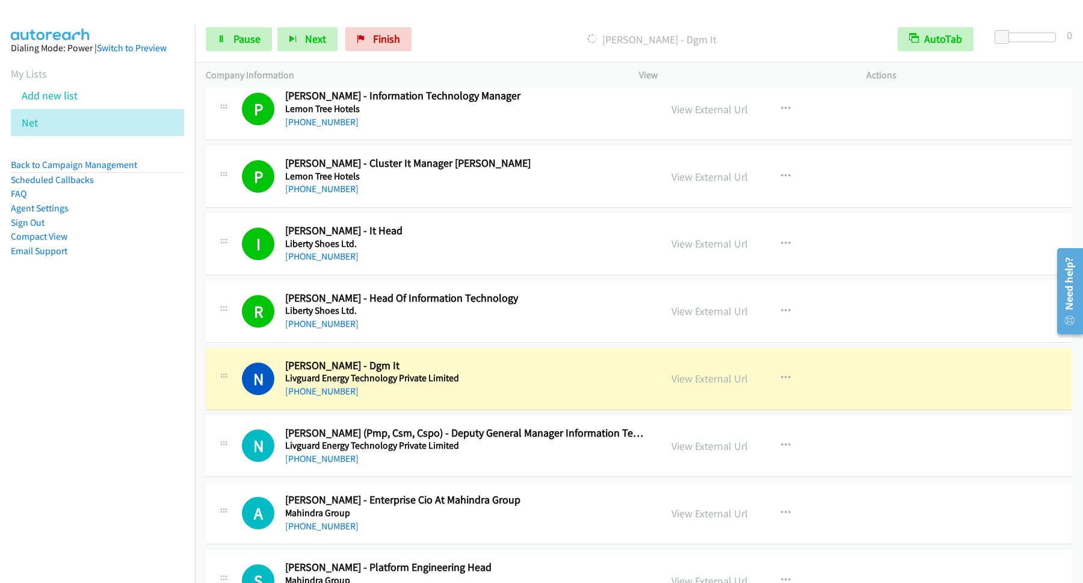
scroll to position [10561, 0]
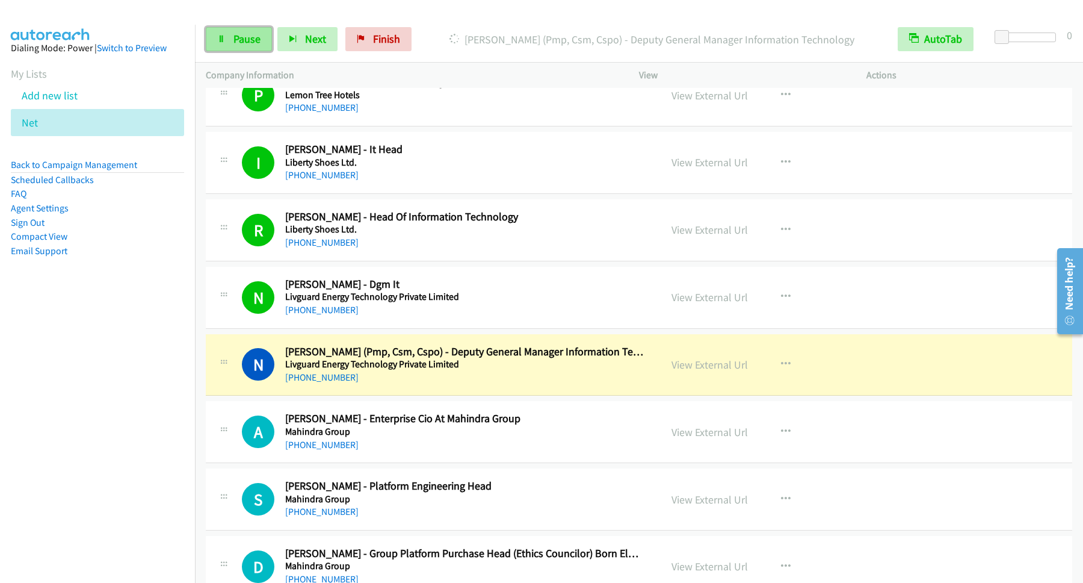
click at [244, 47] on link "Pause" at bounding box center [239, 39] width 66 height 24
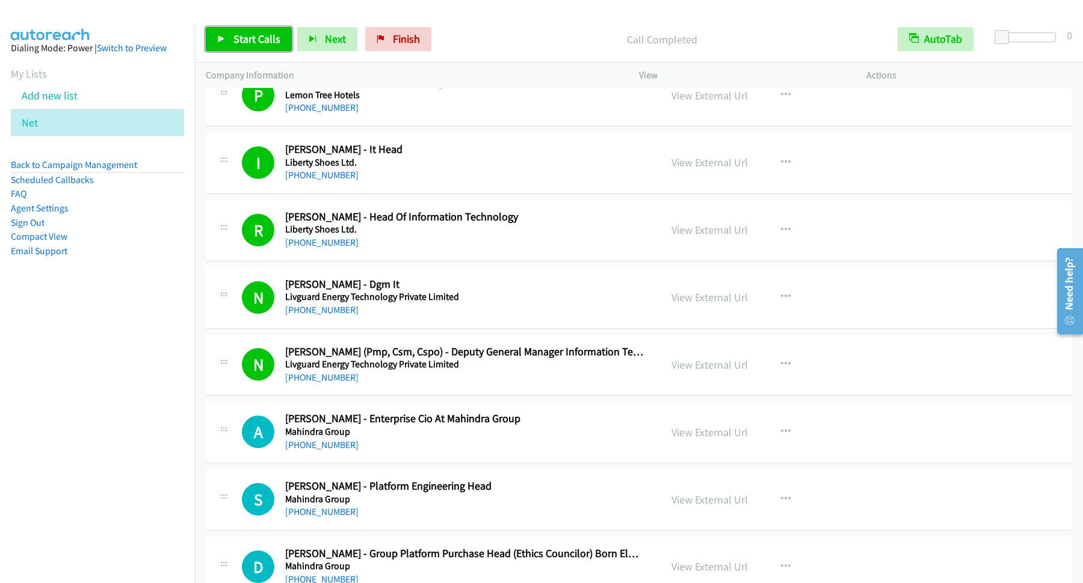
click at [267, 39] on span "Start Calls" at bounding box center [256, 39] width 47 height 14
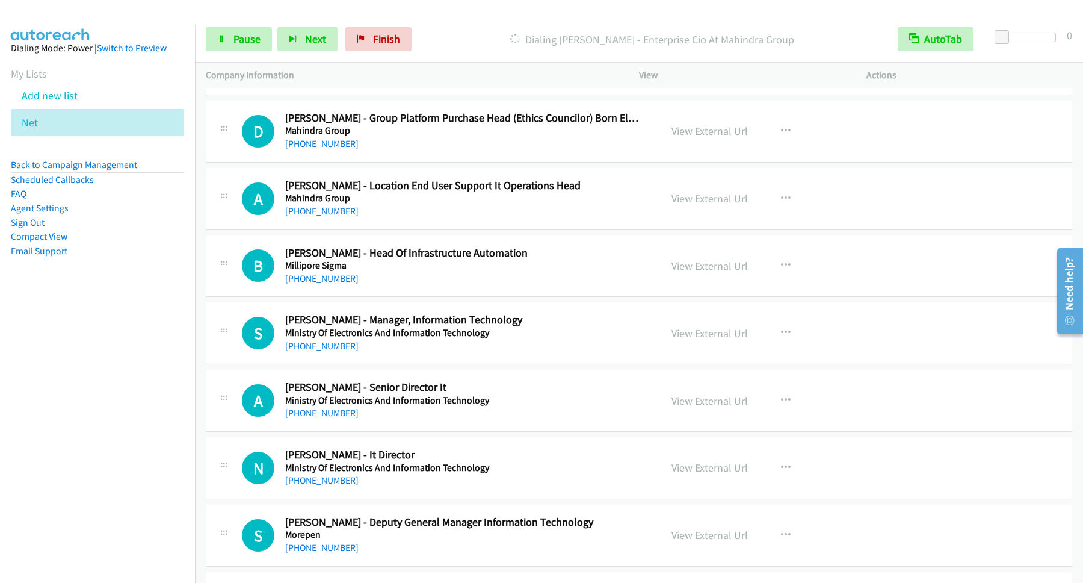
scroll to position [11048, 0]
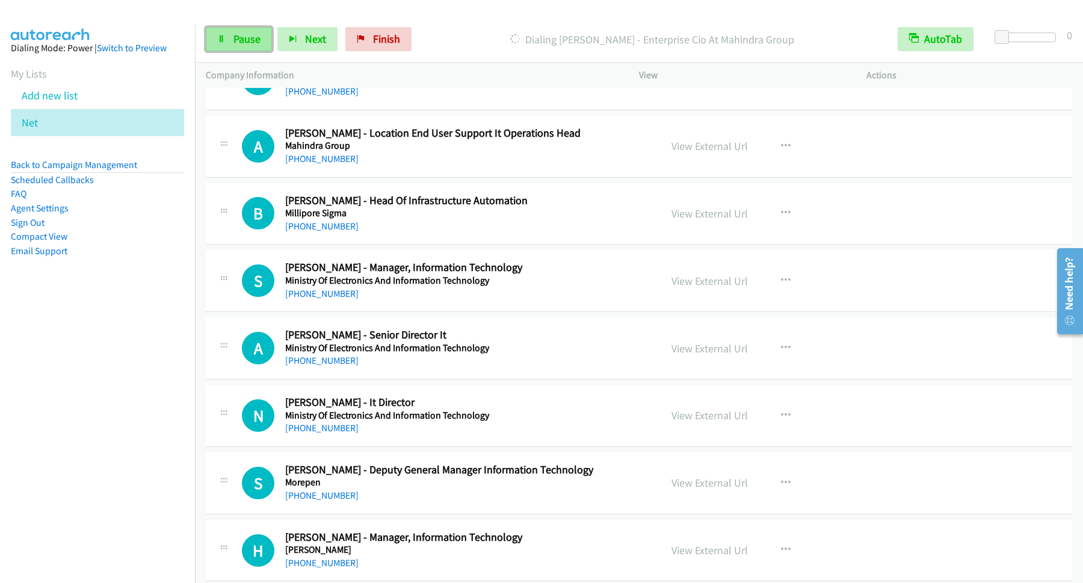
click at [253, 32] on link "Pause" at bounding box center [239, 39] width 66 height 24
click at [782, 285] on icon "button" at bounding box center [786, 281] width 10 height 10
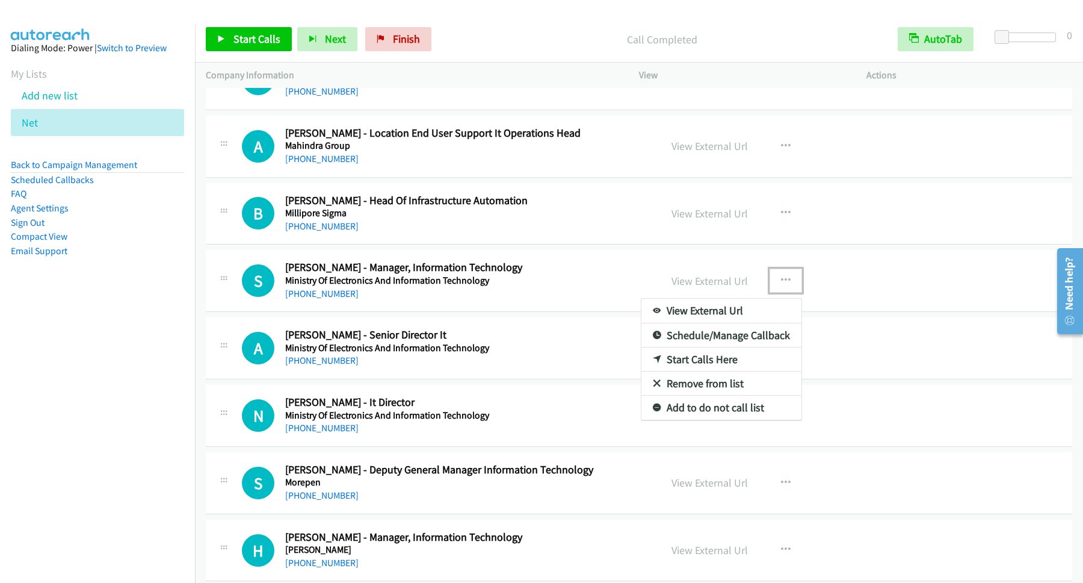
click at [715, 371] on link "Start Calls Here" at bounding box center [721, 359] width 160 height 24
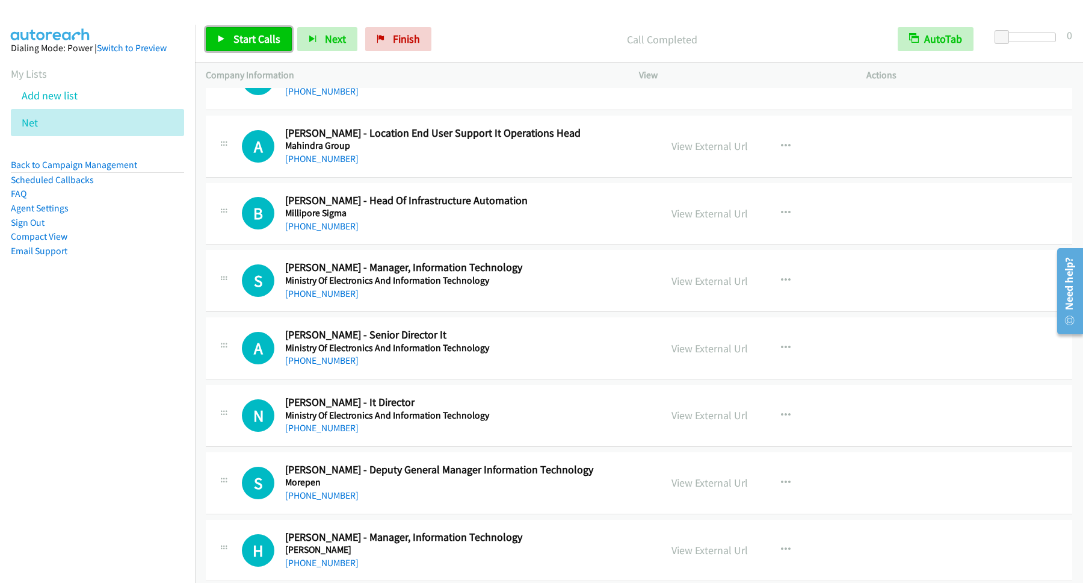
click at [271, 41] on span "Start Calls" at bounding box center [256, 39] width 47 height 14
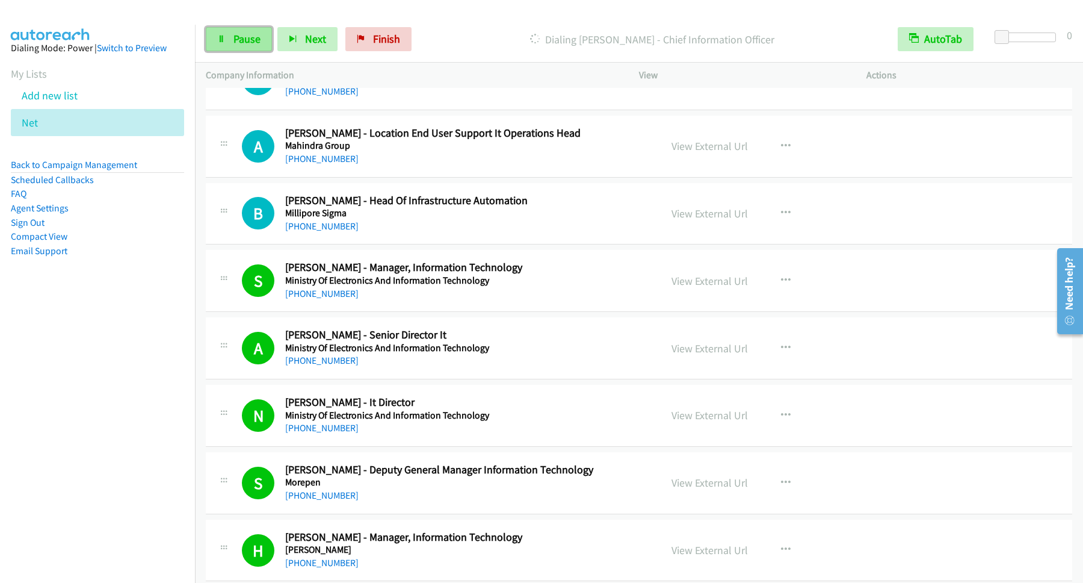
click at [250, 46] on span "Pause" at bounding box center [246, 39] width 27 height 14
click at [267, 35] on span "Start Calls" at bounding box center [256, 39] width 47 height 14
click at [252, 41] on span "Pause" at bounding box center [246, 39] width 27 height 14
drag, startPoint x: 265, startPoint y: 21, endPoint x: 255, endPoint y: 36, distance: 18.2
click at [262, 24] on div "Start Calls Pause Next Finish Call Completed AutoTab AutoTab 0" at bounding box center [639, 39] width 888 height 46
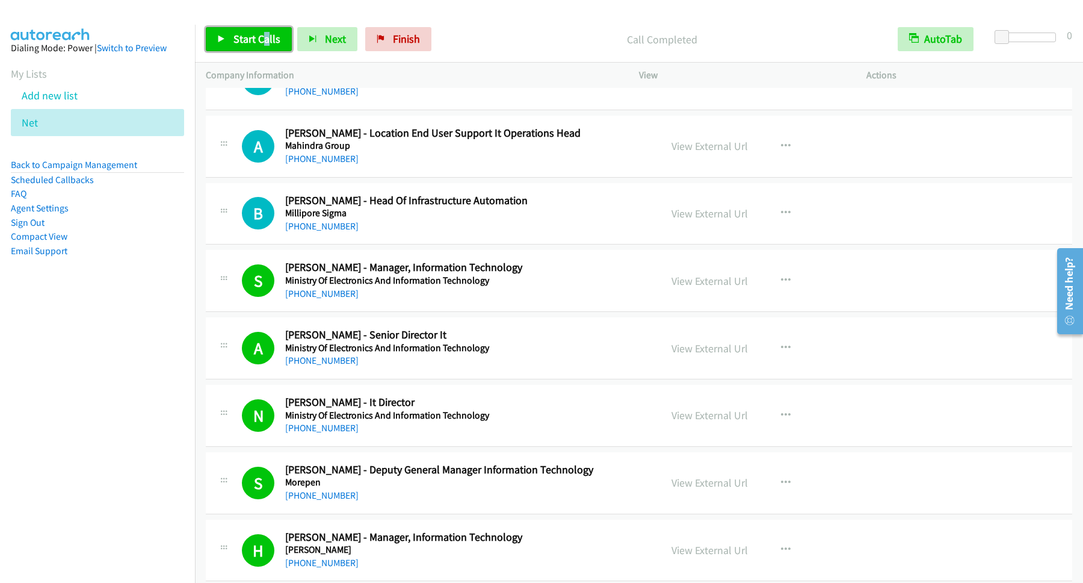
click at [255, 36] on span "Start Calls" at bounding box center [256, 39] width 47 height 14
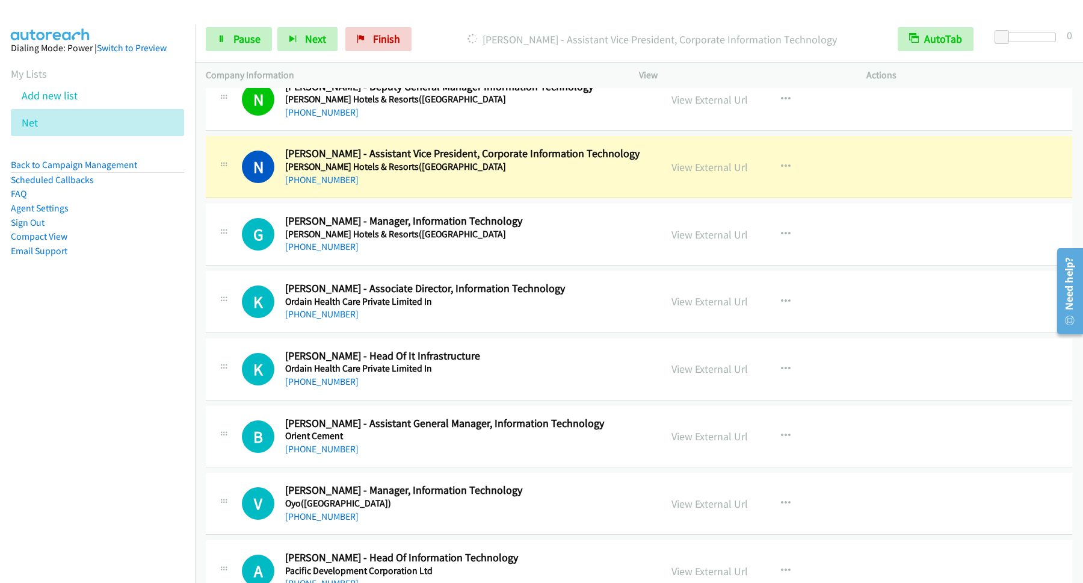
scroll to position [12186, 0]
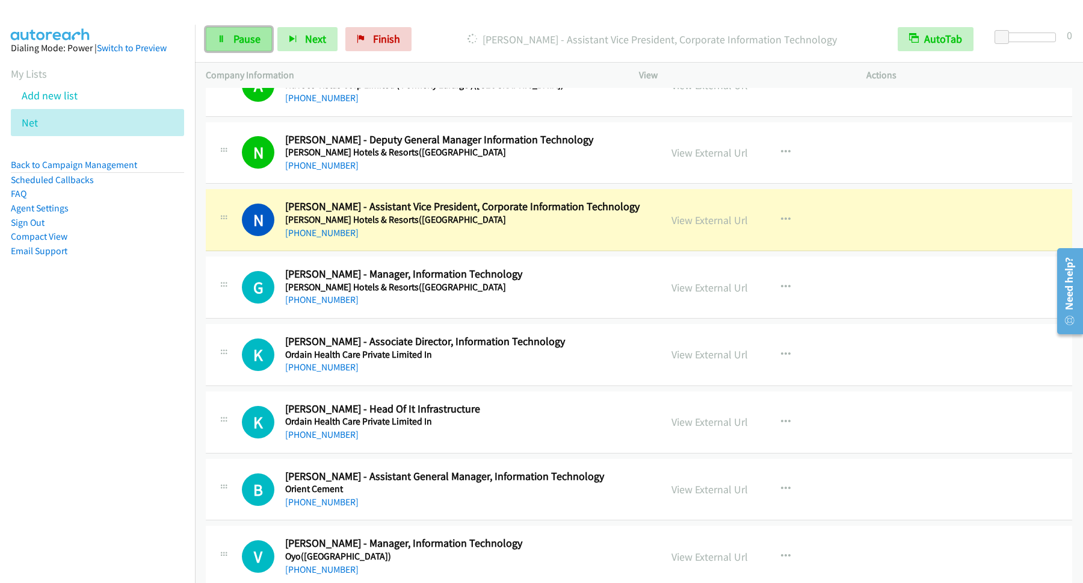
click at [249, 42] on span "Pause" at bounding box center [246, 39] width 27 height 14
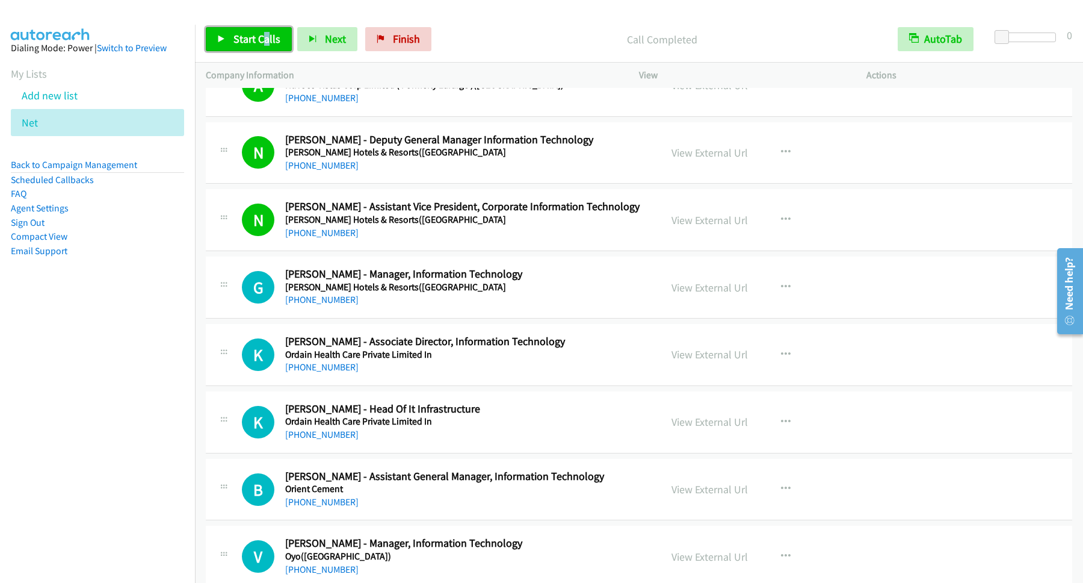
click at [247, 42] on span "Start Calls" at bounding box center [256, 39] width 47 height 14
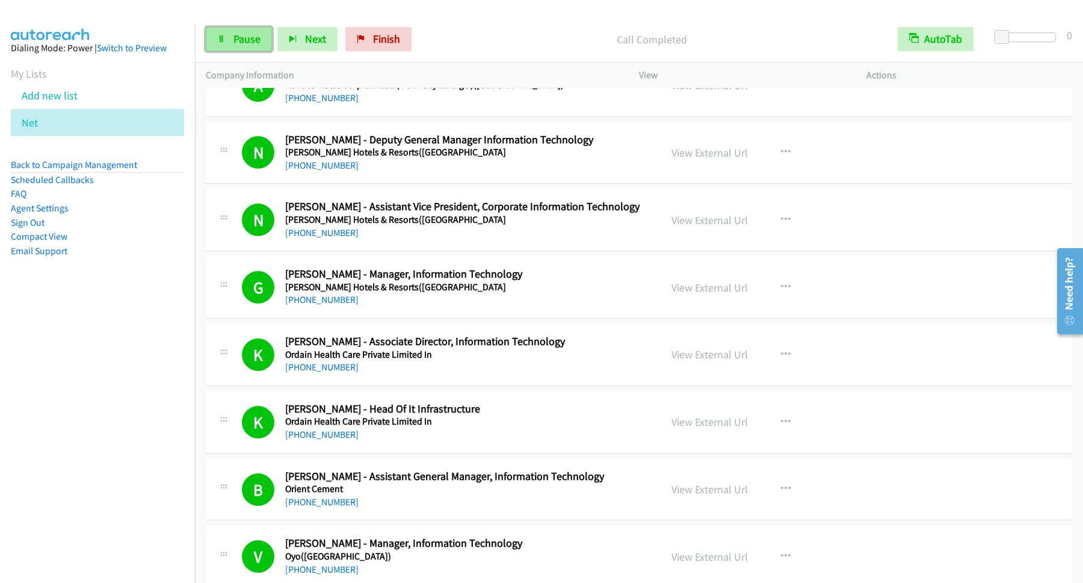
click at [265, 42] on link "Pause" at bounding box center [239, 39] width 66 height 24
click at [256, 34] on span "Start Calls" at bounding box center [256, 39] width 47 height 14
click at [277, 41] on div "Start Calls Pause Next Finish" at bounding box center [311, 39] width 211 height 24
click at [267, 41] on link "Pause" at bounding box center [239, 39] width 66 height 24
click at [288, 44] on link "Start Calls" at bounding box center [249, 39] width 86 height 24
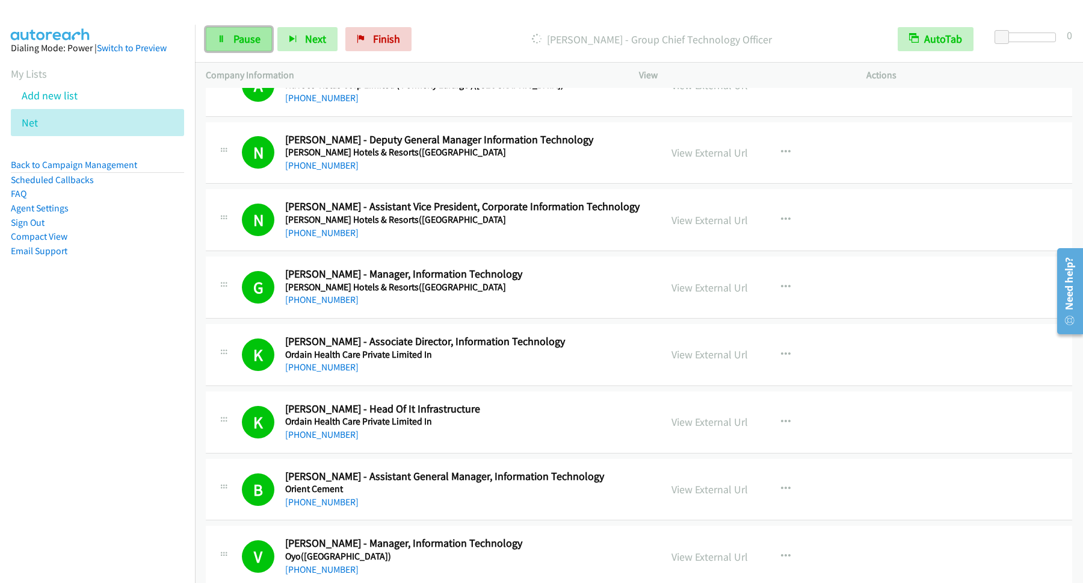
click at [223, 45] on link "Pause" at bounding box center [239, 39] width 66 height 24
click at [252, 35] on span "Start Calls" at bounding box center [256, 39] width 47 height 14
click at [244, 40] on span "Pause" at bounding box center [246, 39] width 27 height 14
click at [259, 37] on span "Start Calls" at bounding box center [256, 39] width 47 height 14
click at [250, 42] on span "Pause" at bounding box center [246, 39] width 27 height 14
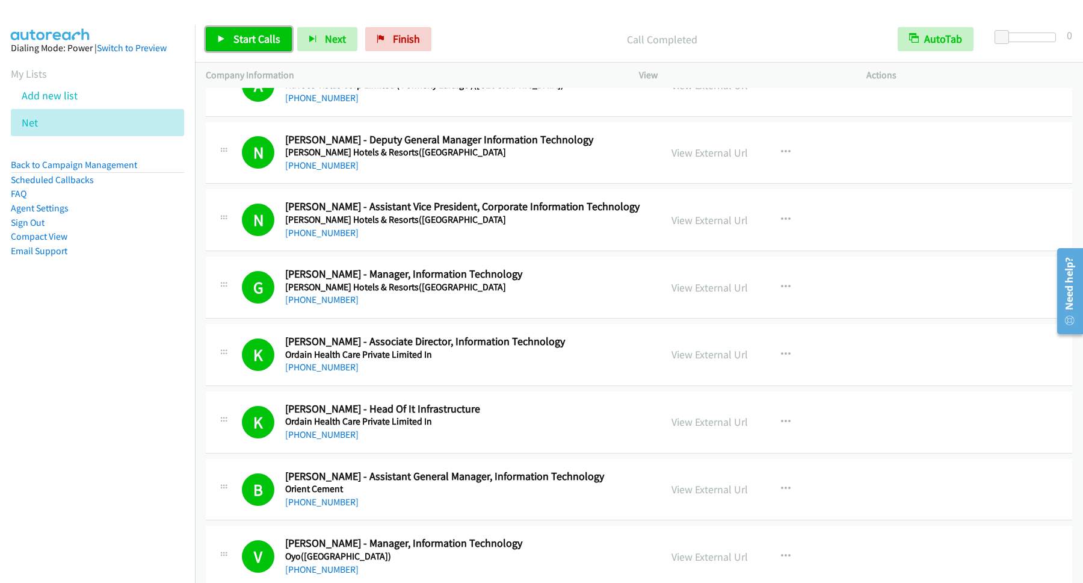
click at [238, 48] on link "Start Calls" at bounding box center [249, 39] width 86 height 24
click at [226, 40] on link "Pause" at bounding box center [239, 39] width 66 height 24
click at [276, 45] on span "Start Calls" at bounding box center [256, 39] width 47 height 14
click at [499, 33] on p "Dialing [PERSON_NAME] - Senior Vp It" at bounding box center [652, 39] width 448 height 16
click at [233, 36] on link "Pause" at bounding box center [239, 39] width 66 height 24
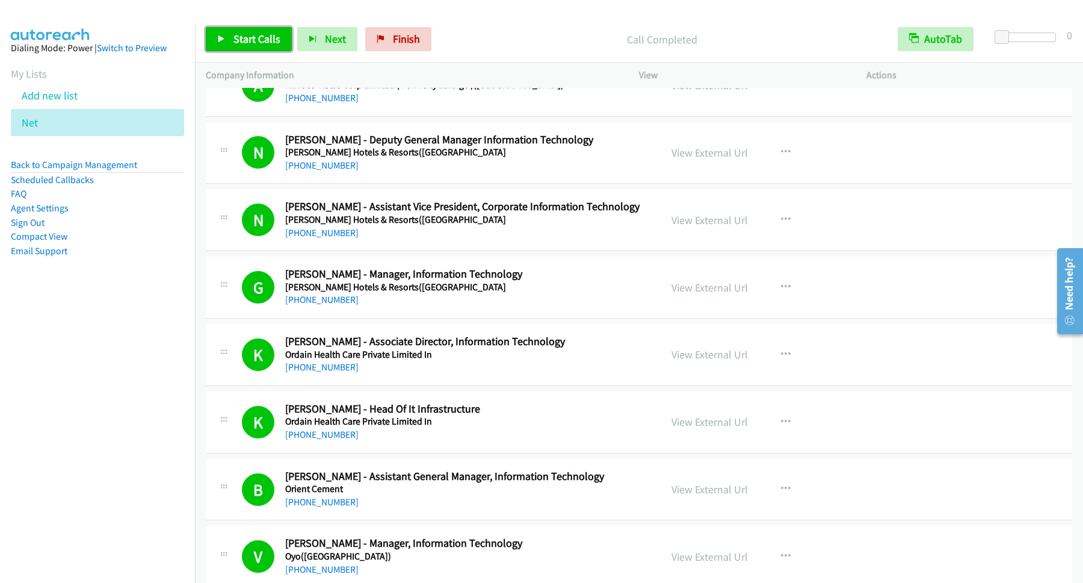
click at [285, 39] on link "Start Calls" at bounding box center [249, 39] width 86 height 24
click at [256, 42] on span "Pause" at bounding box center [246, 39] width 27 height 14
click at [265, 42] on span "Start Calls" at bounding box center [256, 39] width 47 height 14
click at [229, 39] on link "Pause" at bounding box center [239, 39] width 66 height 24
click at [268, 40] on span "Start Calls" at bounding box center [256, 39] width 47 height 14
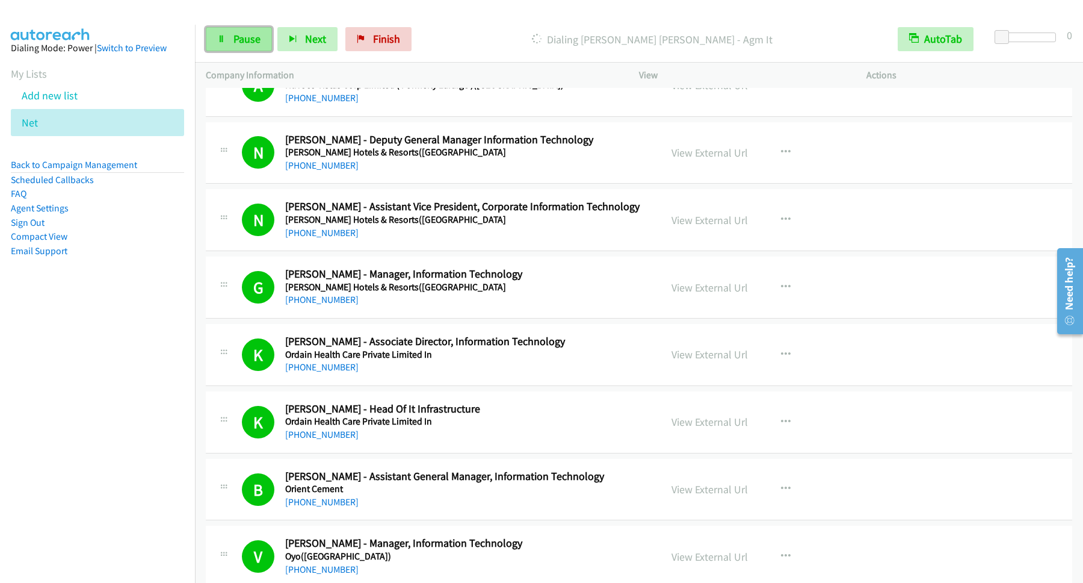
click at [243, 45] on span "Pause" at bounding box center [246, 39] width 27 height 14
click at [227, 29] on link "Start Calls" at bounding box center [249, 39] width 86 height 24
click at [252, 42] on span "Pause" at bounding box center [246, 39] width 27 height 14
